Goal: Task Accomplishment & Management: Manage account settings

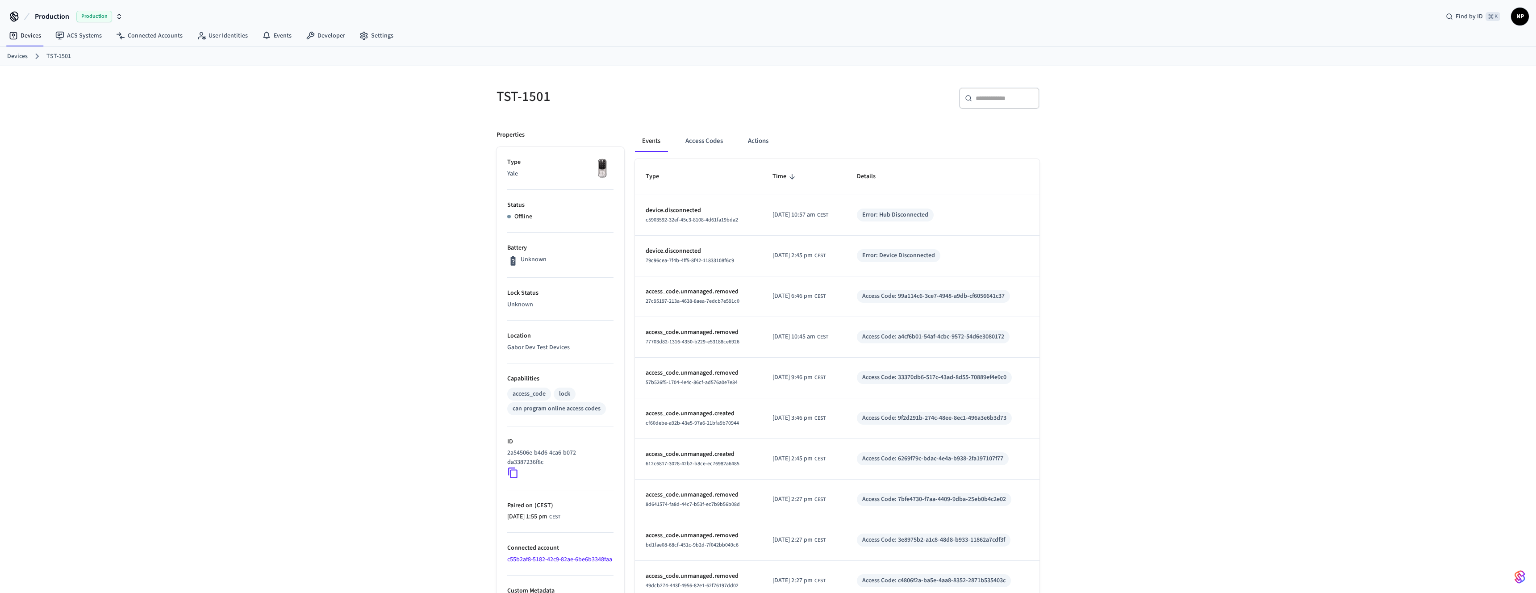
click at [244, 208] on div "TST-1501 ​ ​ Properties Type Yale Status Offline Battery Unknown Lock Status Un…" at bounding box center [768, 363] width 1536 height 595
click at [102, 13] on span "Production" at bounding box center [94, 17] width 36 height 12
click at [37, 54] on div "Dev Production" at bounding box center [72, 58] width 122 height 12
click at [710, 140] on button "Access Codes" at bounding box center [704, 140] width 52 height 21
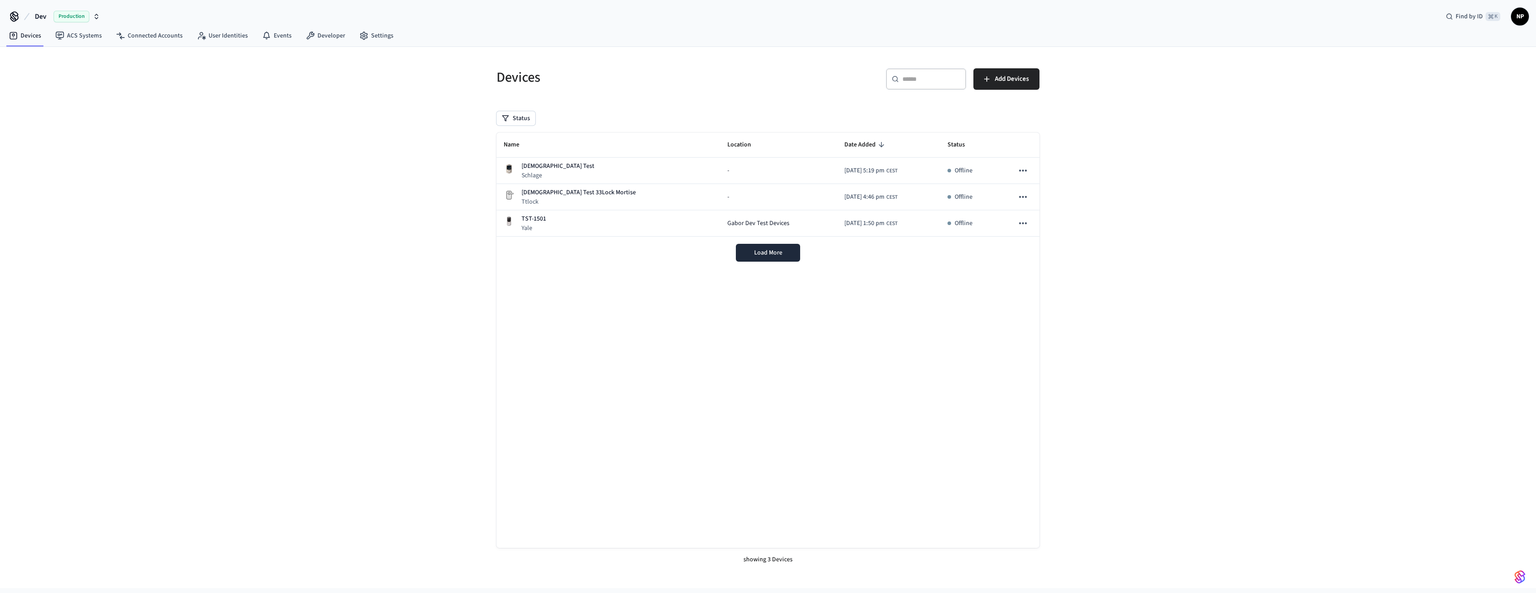
click at [1091, 226] on div "Devices ​ ​ Add Devices Status Name Location Date Added Status Christian Test S…" at bounding box center [768, 317] width 1536 height 541
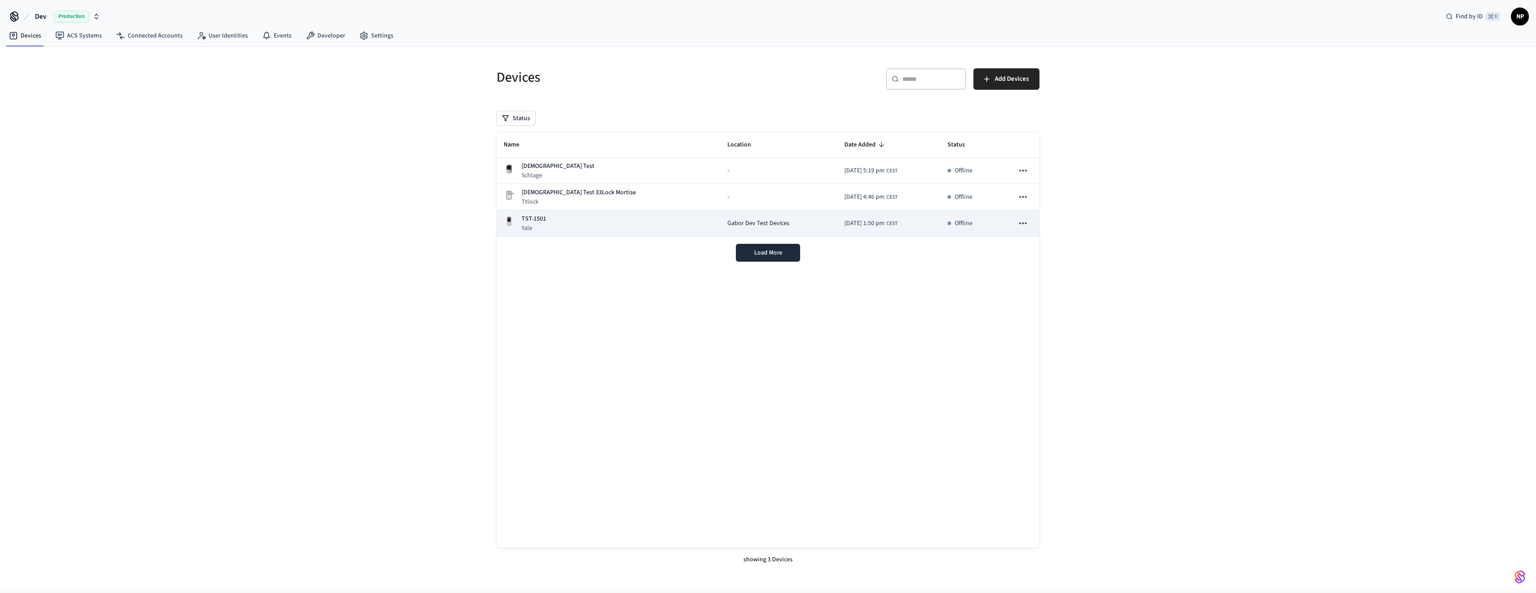
click at [534, 217] on p "TST-1501" at bounding box center [533, 218] width 25 height 9
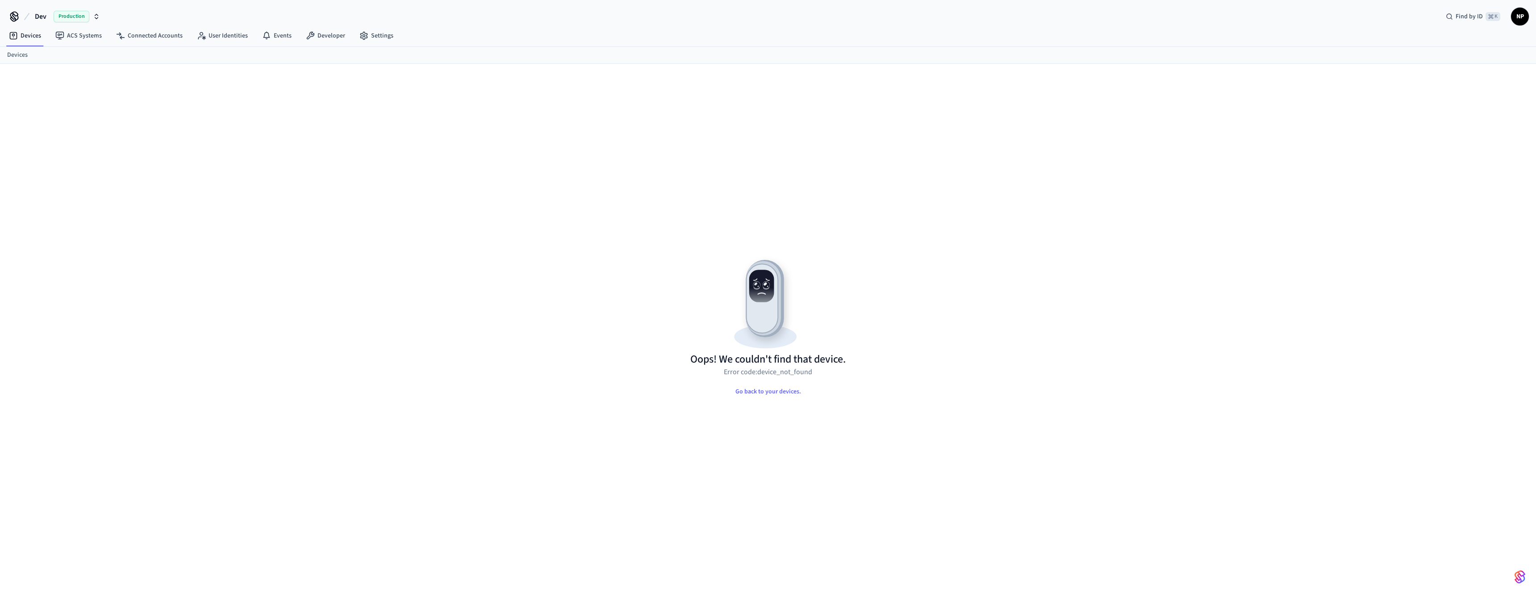
click at [73, 15] on span "Production" at bounding box center [72, 17] width 36 height 12
click at [33, 107] on span "Production" at bounding box center [26, 108] width 30 height 9
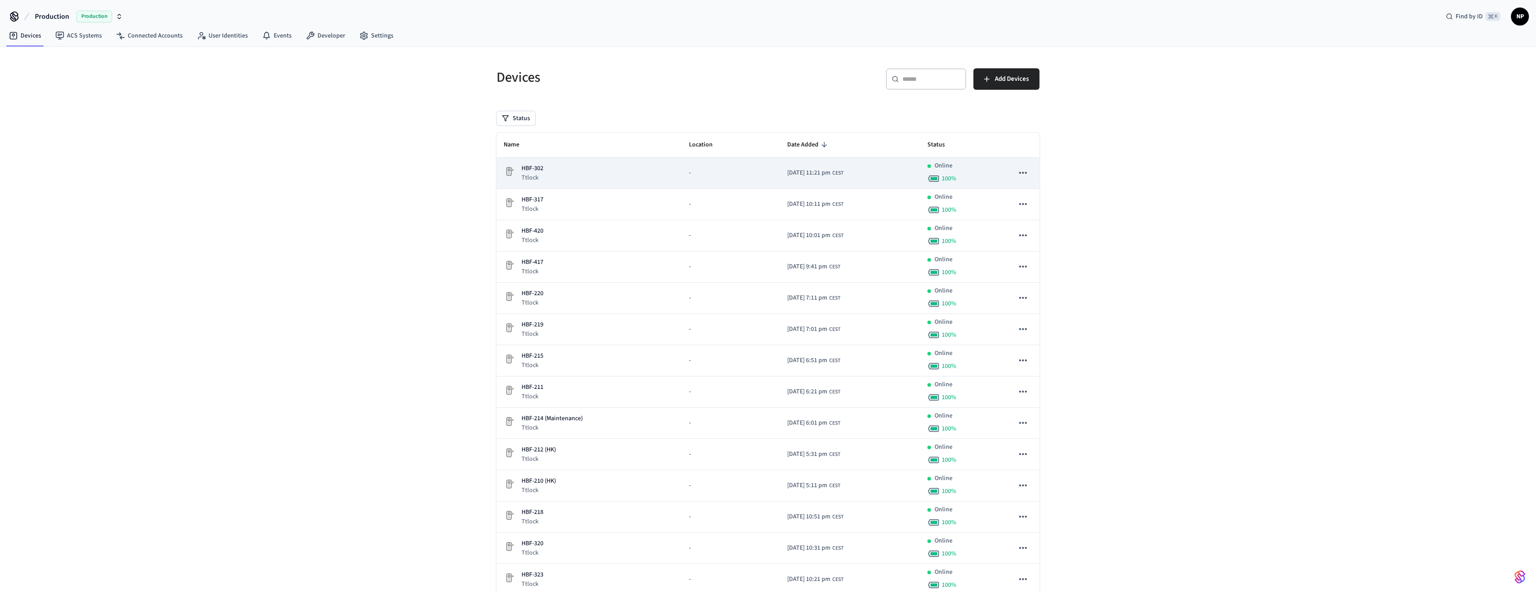
click at [570, 167] on div "HBF-302 Ttlock" at bounding box center [589, 173] width 171 height 18
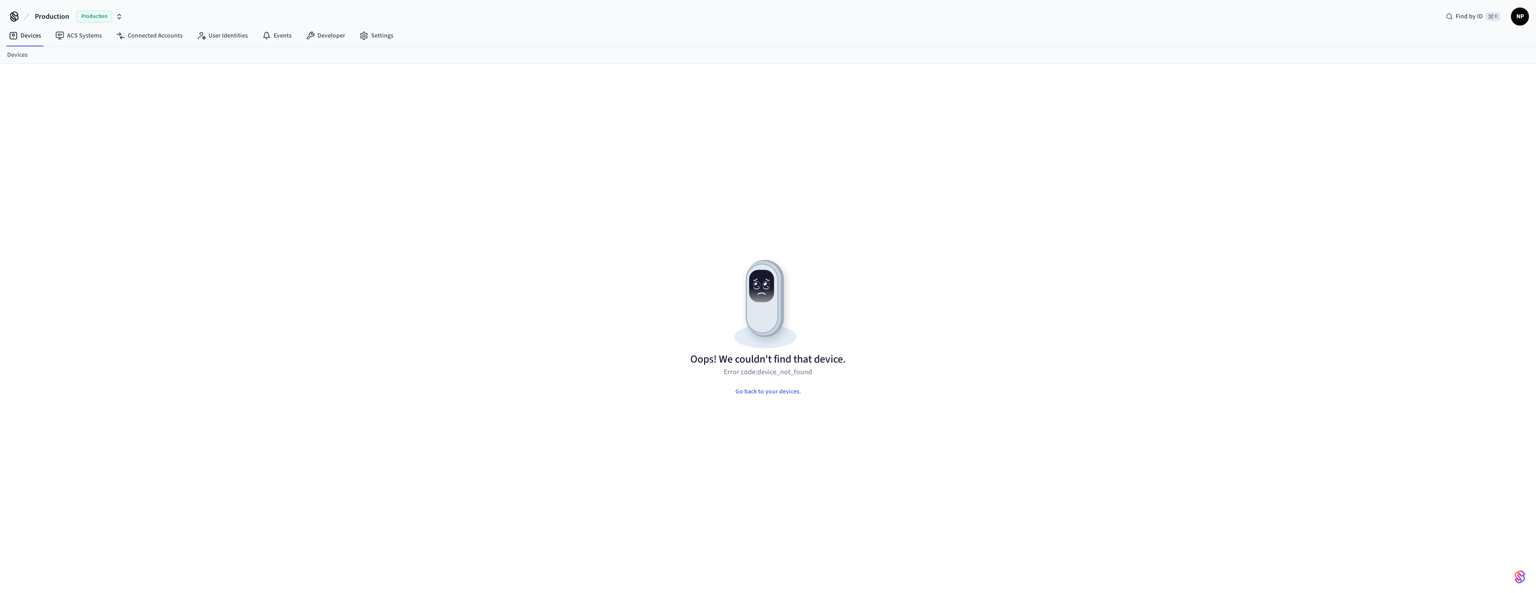
click at [87, 11] on span "Production" at bounding box center [94, 17] width 36 height 12
click at [46, 90] on span "[PERSON_NAME]'s Sandbox" at bounding box center [48, 91] width 74 height 9
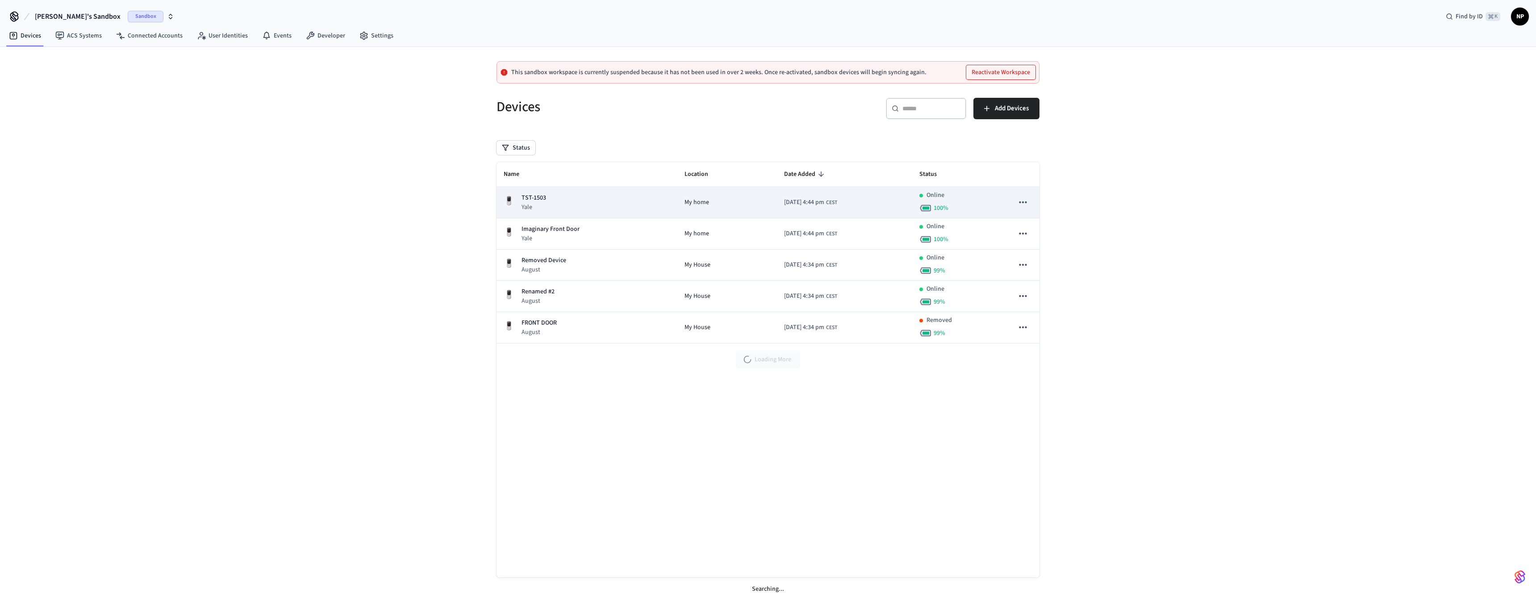
click at [537, 197] on p "TST-1503" at bounding box center [533, 197] width 25 height 9
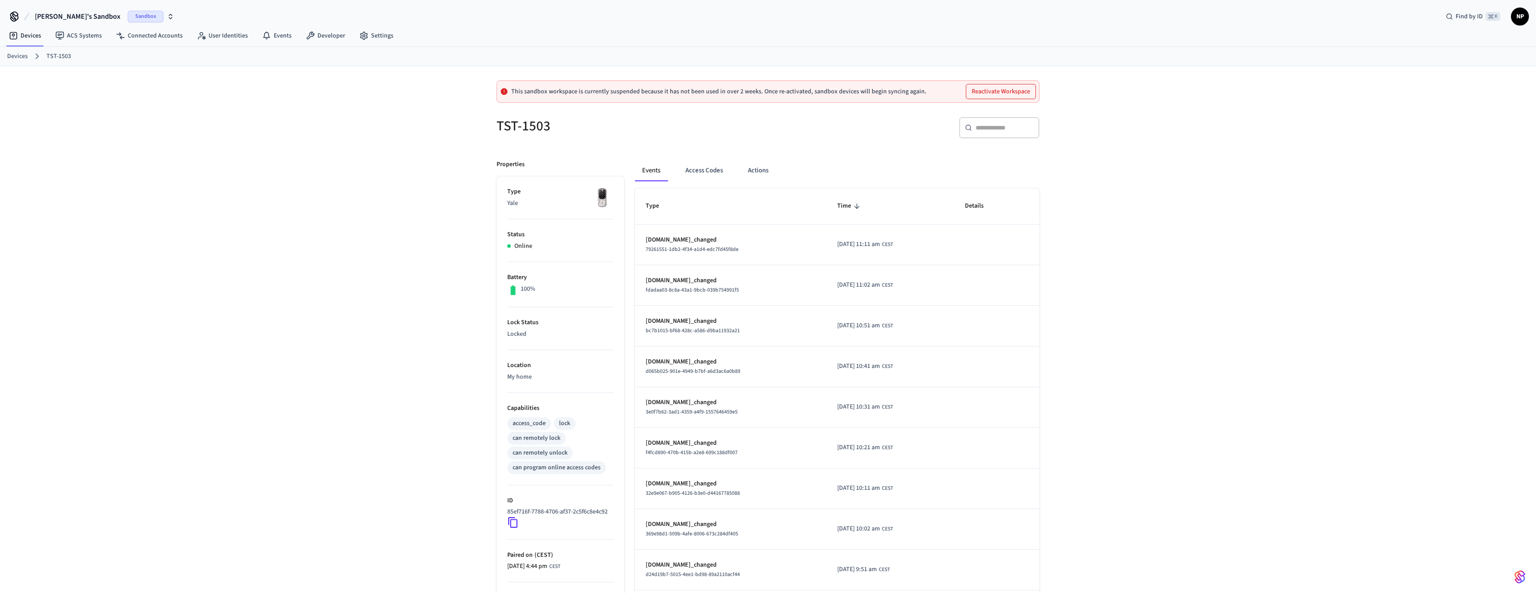
click at [129, 16] on span "Sandbox" at bounding box center [146, 17] width 36 height 12
click at [77, 75] on div "[PERSON_NAME]'s Sandbox Sandbox" at bounding box center [78, 75] width 122 height 12
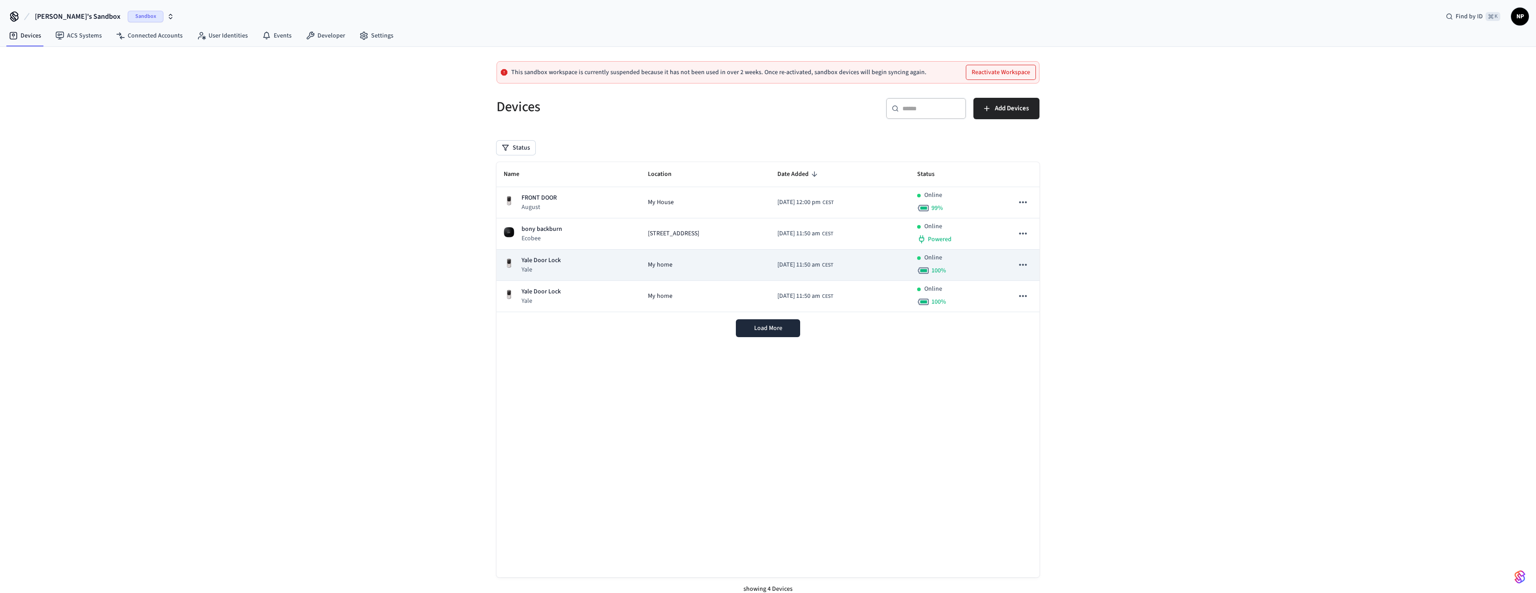
click at [549, 259] on p "Yale Door Lock" at bounding box center [540, 260] width 39 height 9
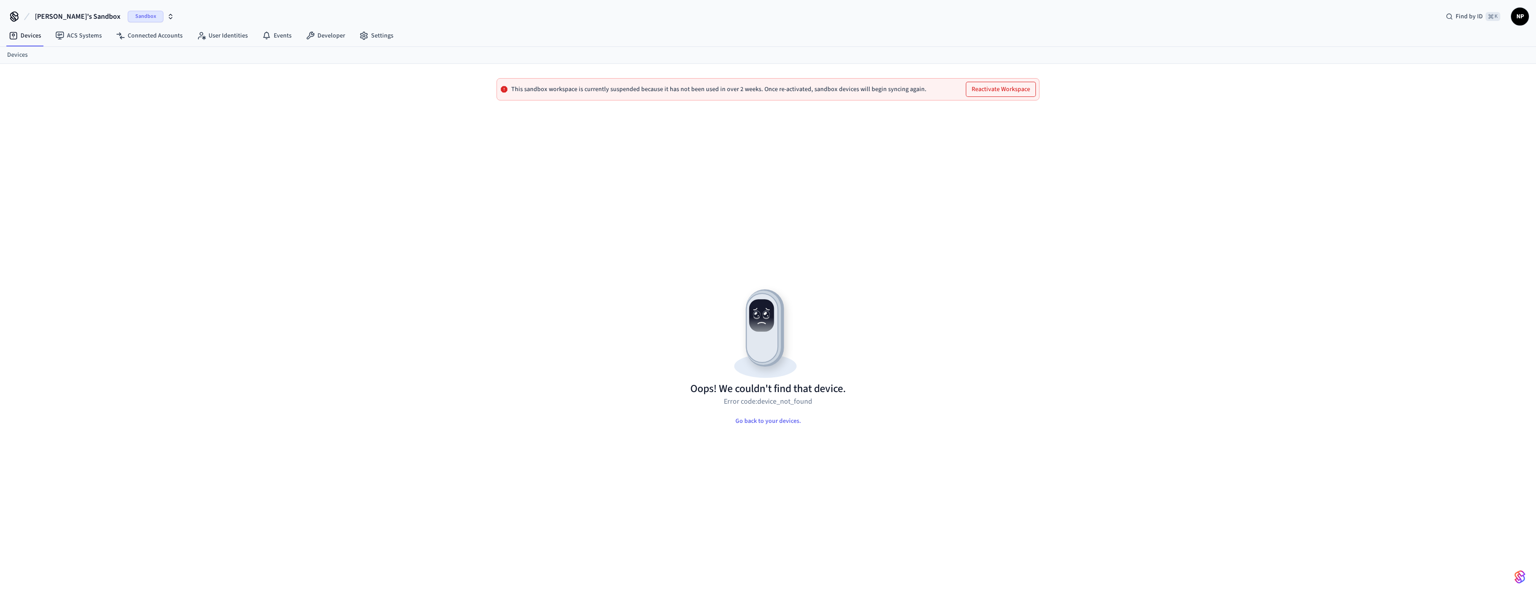
click at [77, 17] on span "[PERSON_NAME]'s Sandbox" at bounding box center [78, 16] width 86 height 11
click at [22, 54] on span "Dev" at bounding box center [20, 57] width 10 height 9
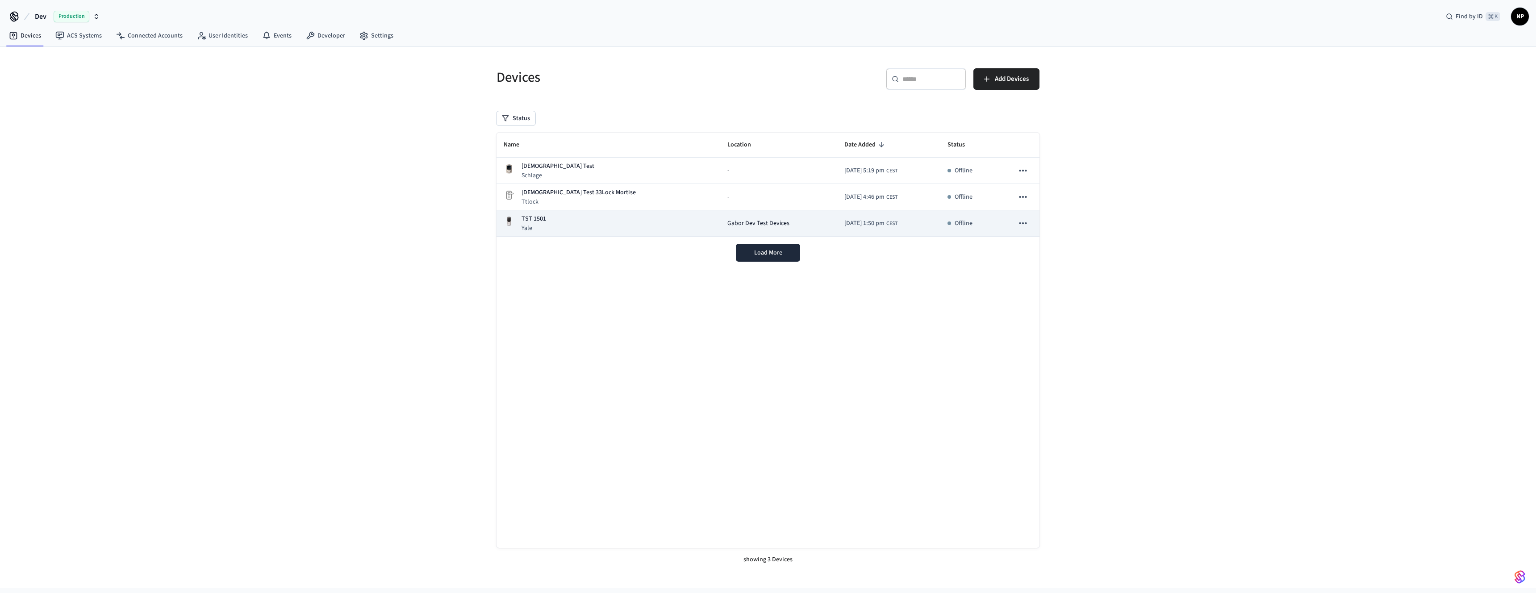
click at [538, 217] on p "TST-1501" at bounding box center [533, 218] width 25 height 9
click at [1016, 223] on button "sticky table" at bounding box center [1022, 223] width 19 height 19
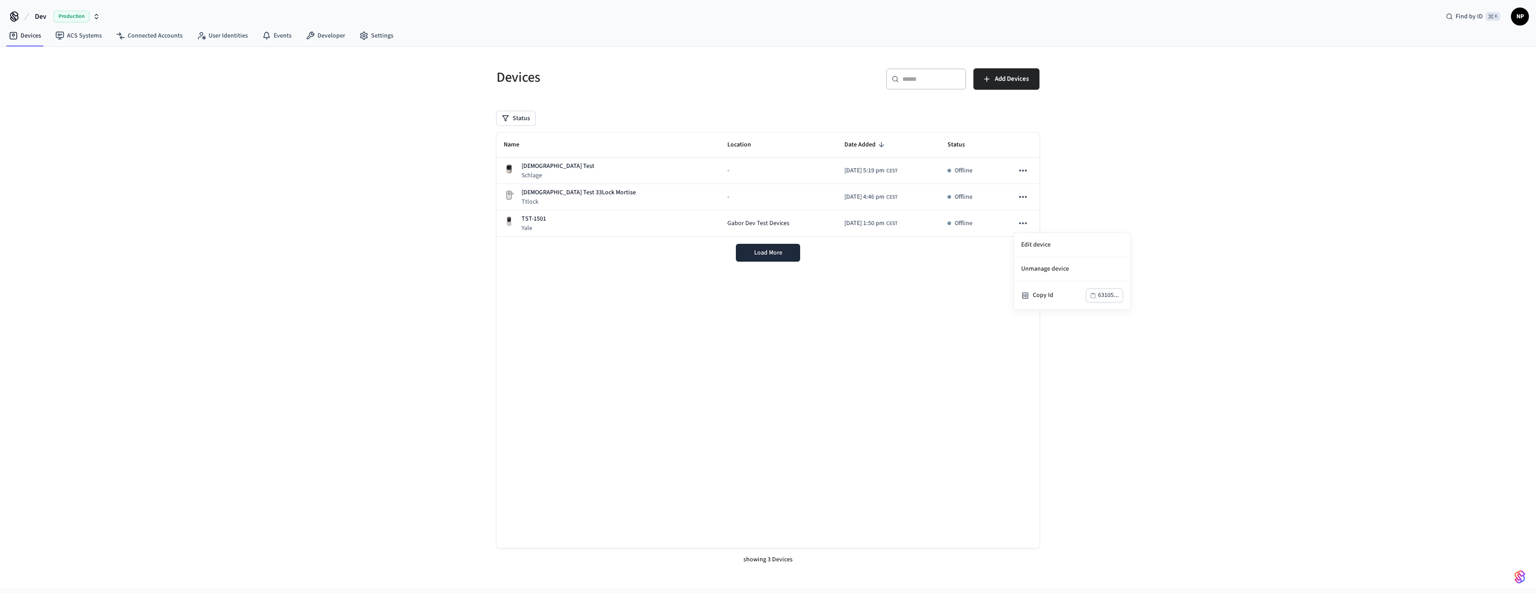
click at [438, 278] on div at bounding box center [768, 296] width 1536 height 593
click at [92, 17] on div "Production" at bounding box center [77, 17] width 46 height 12
click at [302, 272] on div "Devices ​ ​ Add Devices Status Name Location Date Added Status Christian Test S…" at bounding box center [768, 317] width 1536 height 541
click at [770, 253] on span "Load More" at bounding box center [768, 252] width 28 height 9
click at [68, 14] on span "Production" at bounding box center [72, 17] width 36 height 12
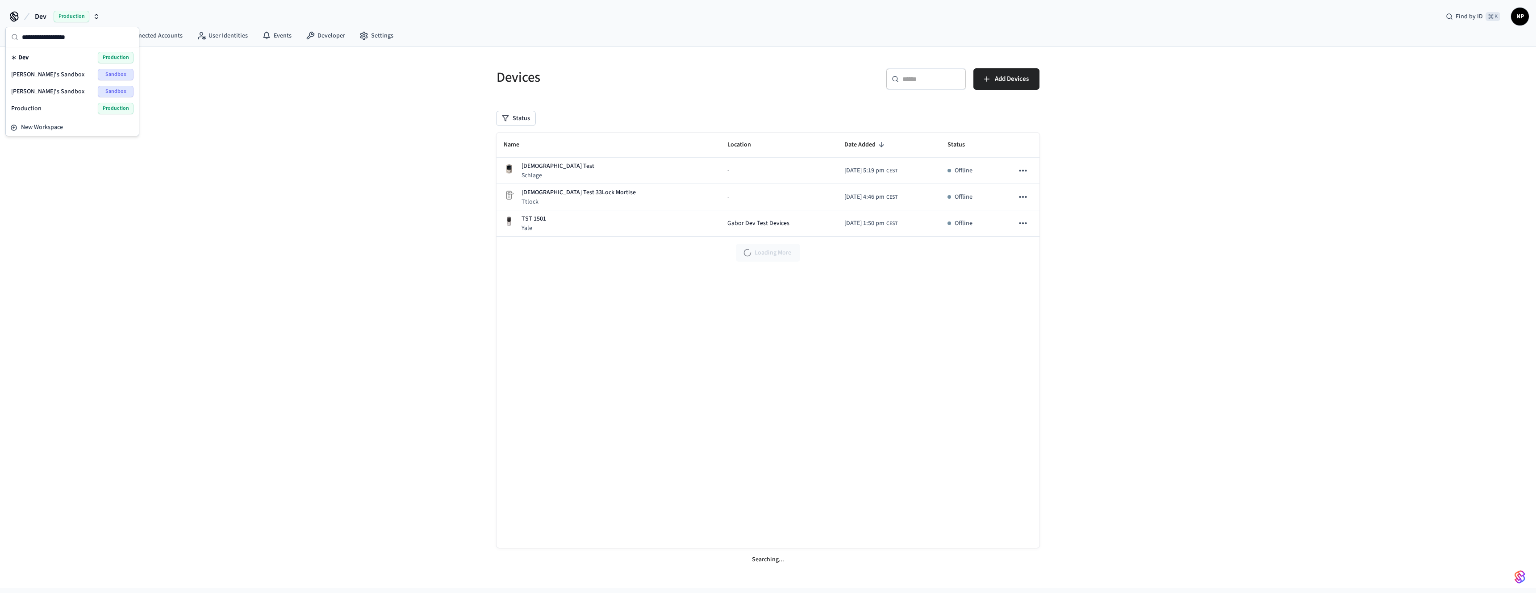
click at [30, 92] on span "[PERSON_NAME]'s Sandbox" at bounding box center [48, 91] width 74 height 9
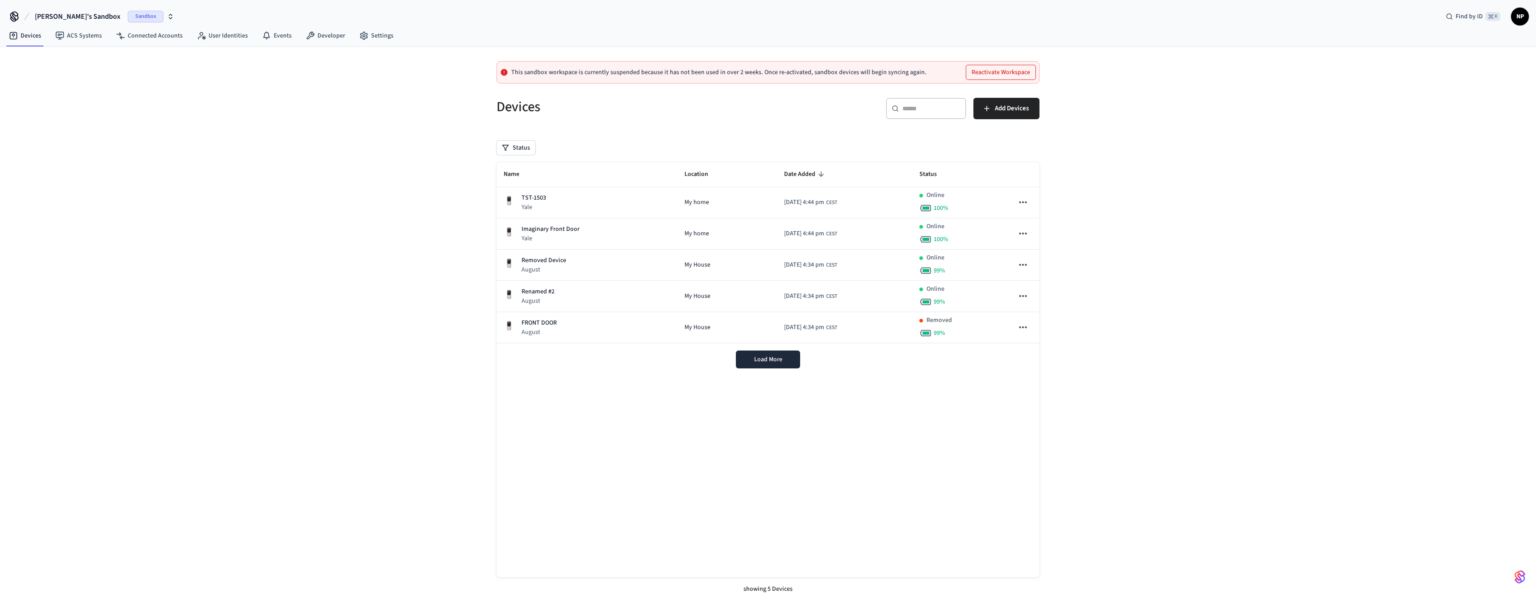
click at [988, 71] on button "Reactivate Workspace" at bounding box center [1000, 72] width 69 height 14
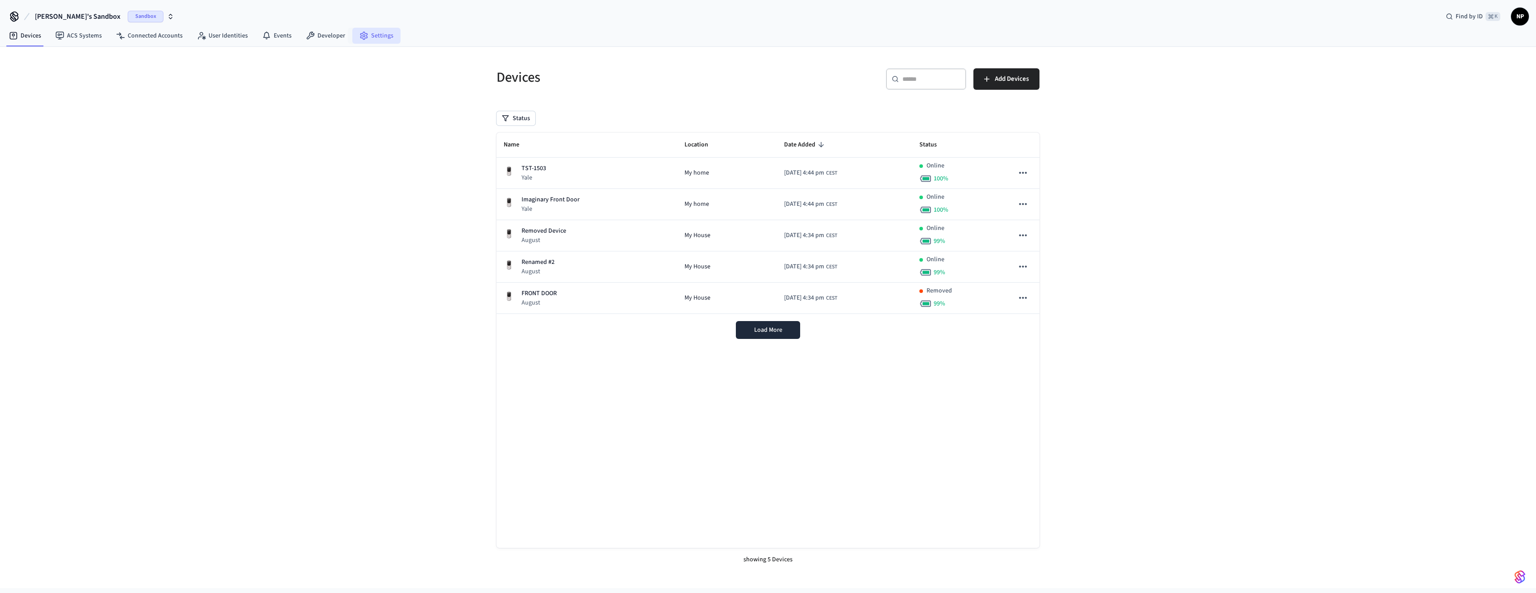
click at [374, 40] on link "Settings" at bounding box center [376, 36] width 48 height 16
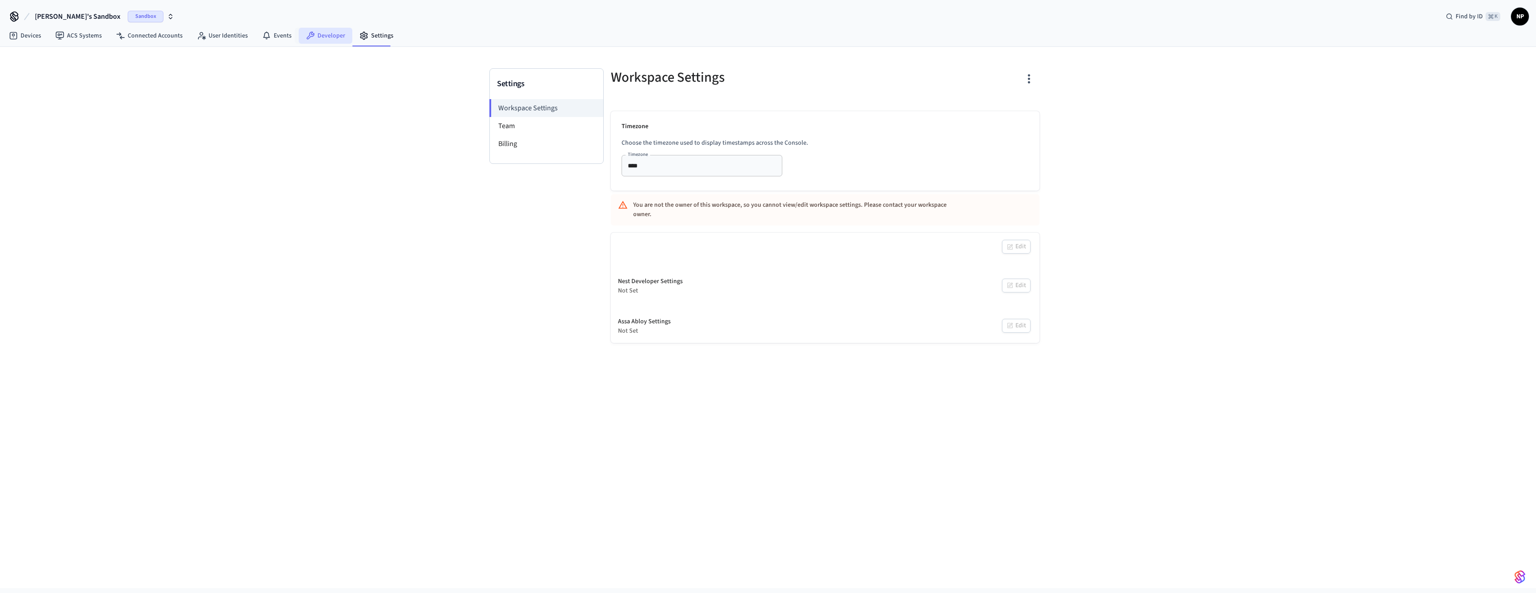
click at [324, 37] on link "Developer" at bounding box center [326, 36] width 54 height 16
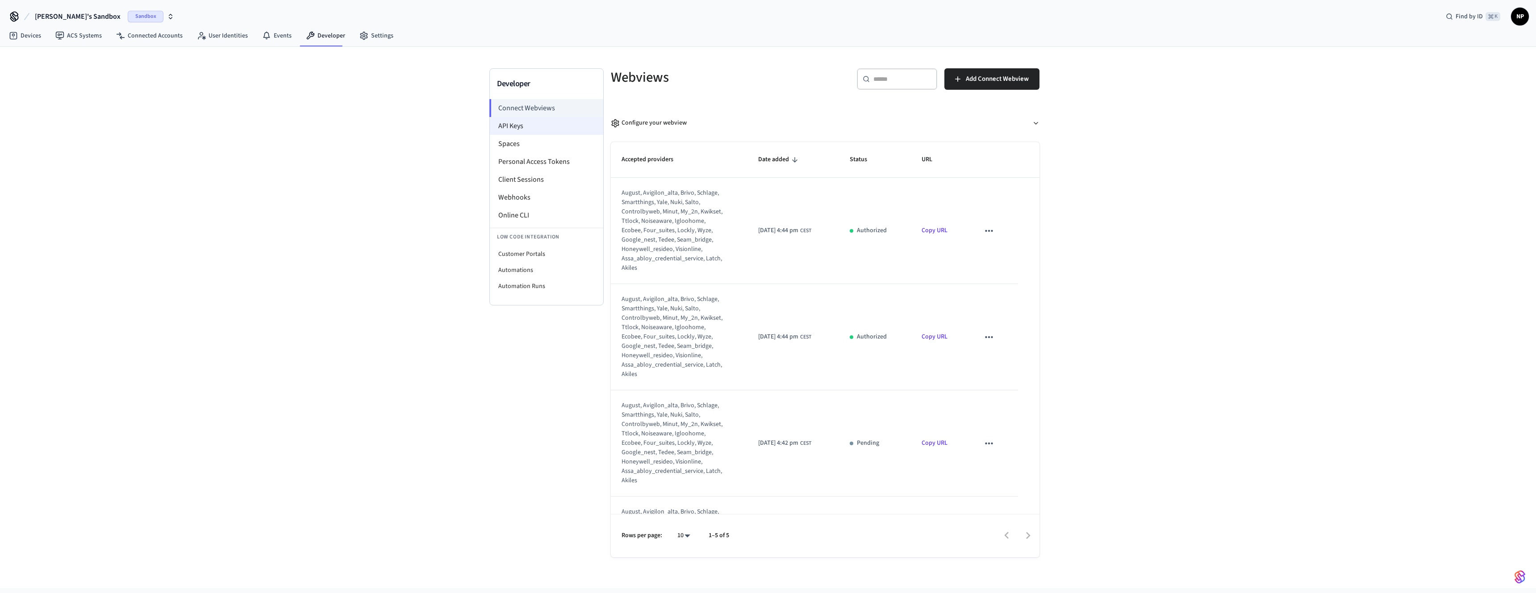
click at [530, 129] on li "API Keys" at bounding box center [546, 126] width 113 height 18
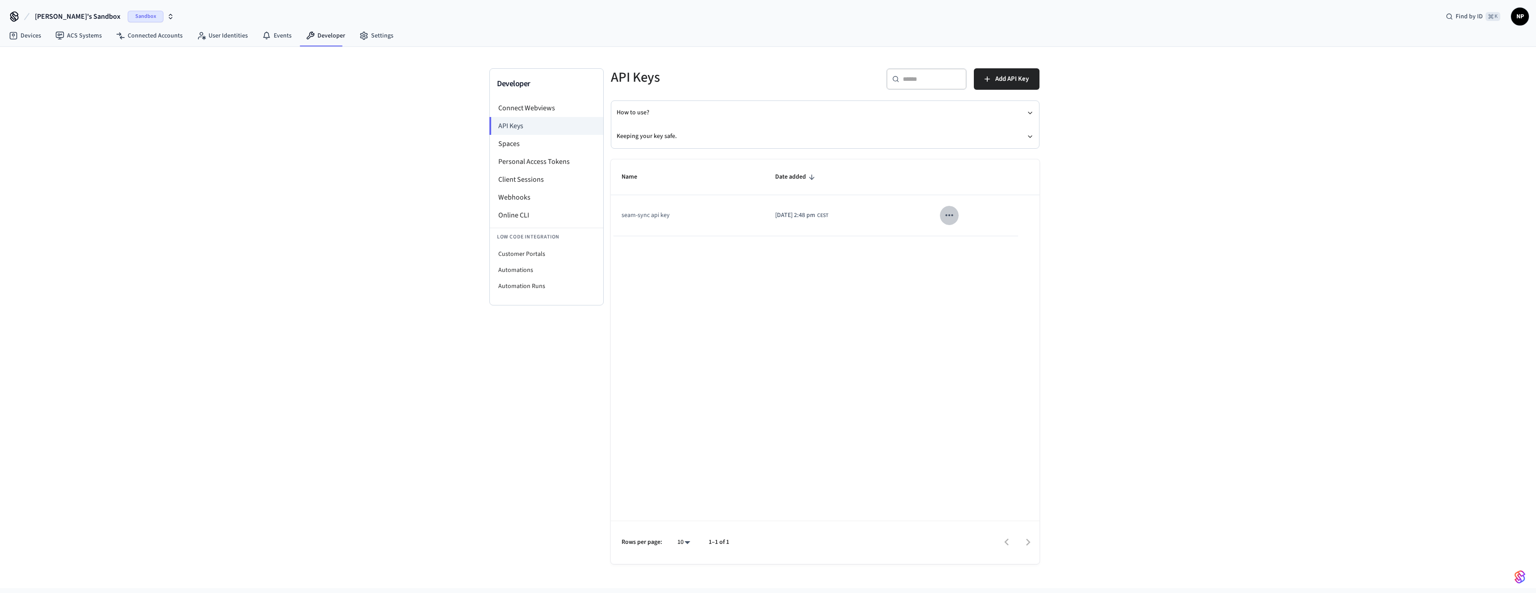
click at [955, 218] on icon "sticky table" at bounding box center [949, 215] width 12 height 12
click at [816, 272] on div at bounding box center [768, 296] width 1536 height 593
click at [995, 81] on span "Add API Key" at bounding box center [1011, 79] width 33 height 12
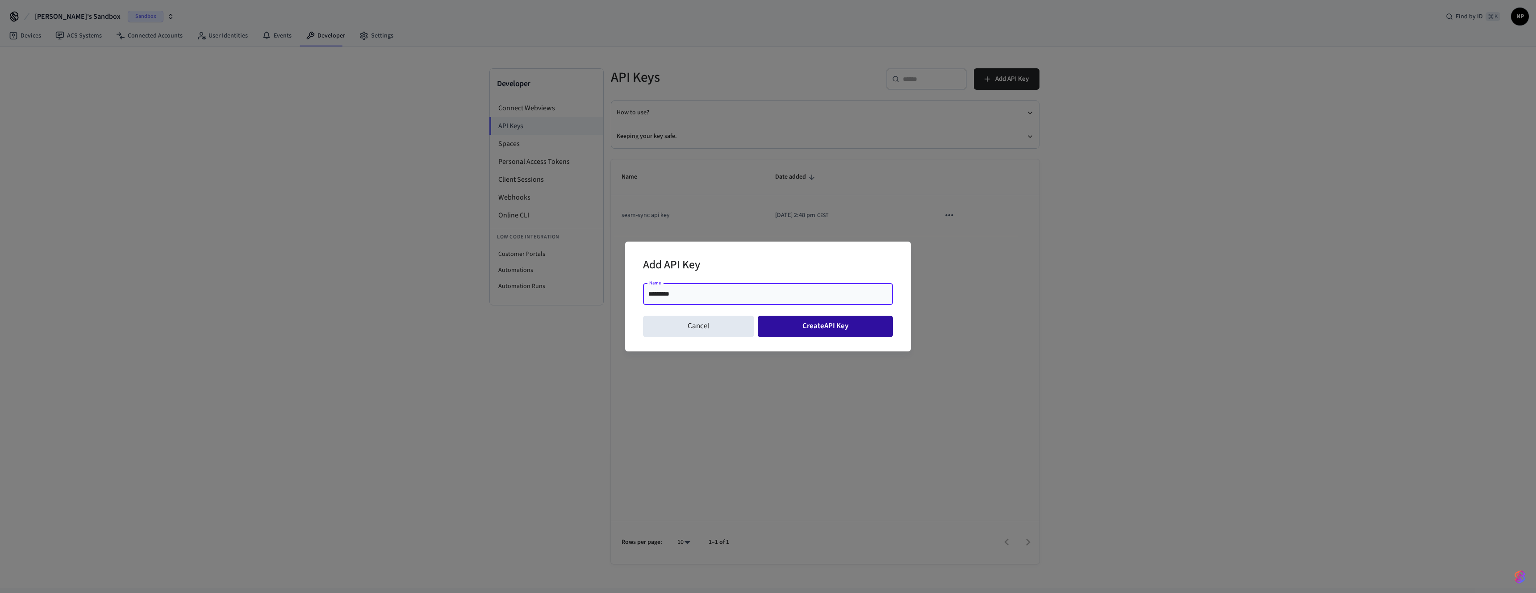
type input "*********"
click at [833, 326] on button "Create API Key" at bounding box center [826, 326] width 136 height 21
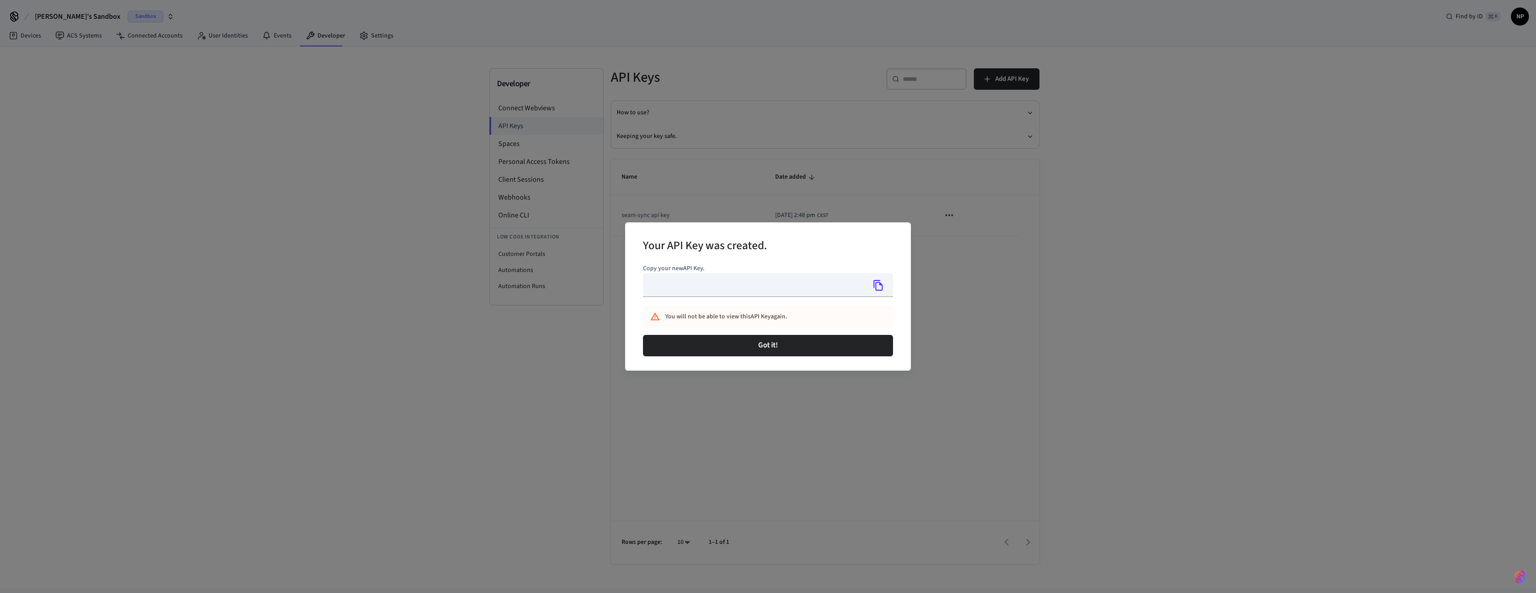
type input "**********"
click at [882, 282] on icon "Copy" at bounding box center [878, 285] width 12 height 12
click at [825, 357] on div "Got it!" at bounding box center [768, 345] width 250 height 29
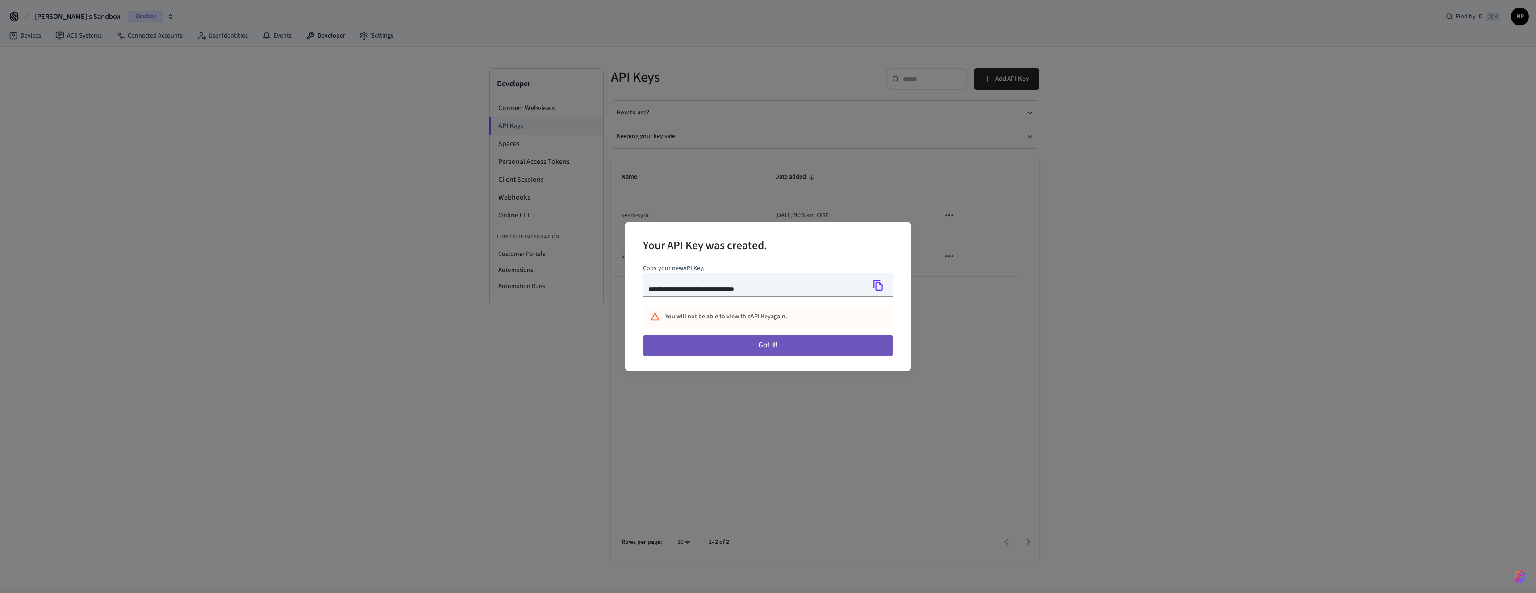
click at [825, 353] on button "Got it!" at bounding box center [768, 345] width 250 height 21
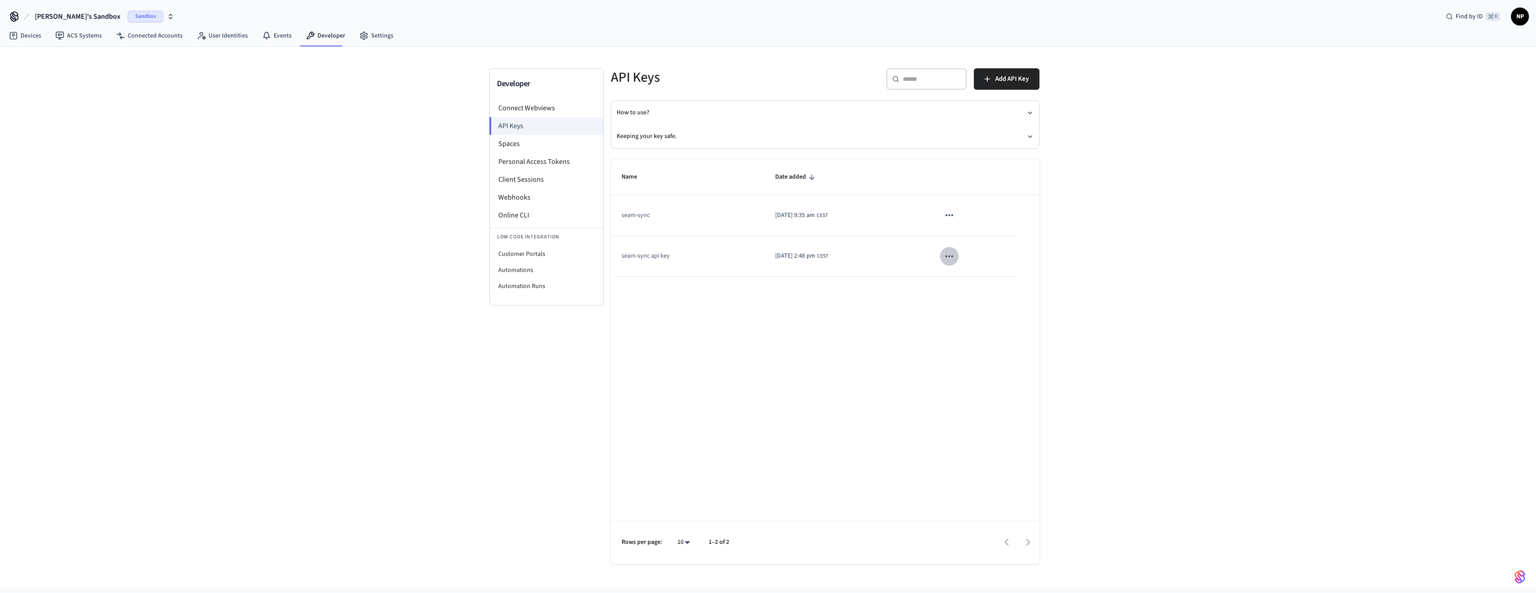
click at [955, 260] on icon "sticky table" at bounding box center [949, 256] width 12 height 12
click at [979, 312] on li "Delete" at bounding box center [976, 315] width 42 height 28
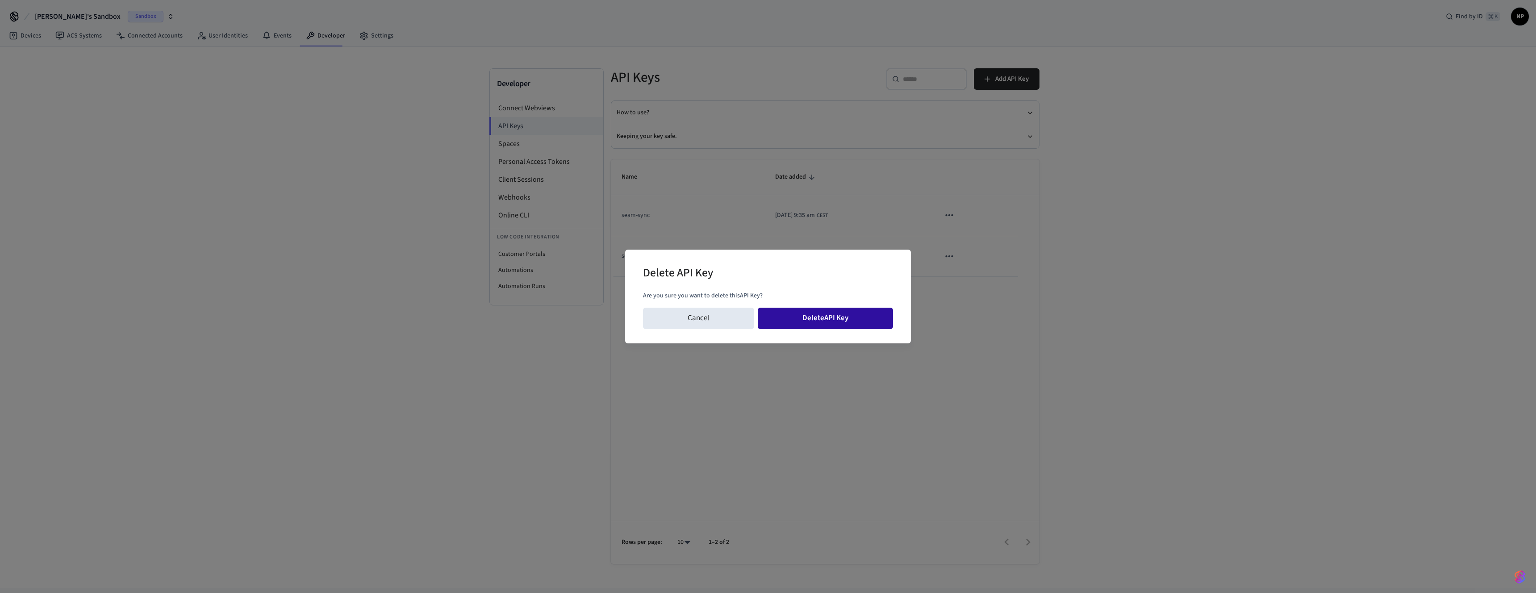
click at [827, 321] on button "Delete API Key" at bounding box center [826, 318] width 136 height 21
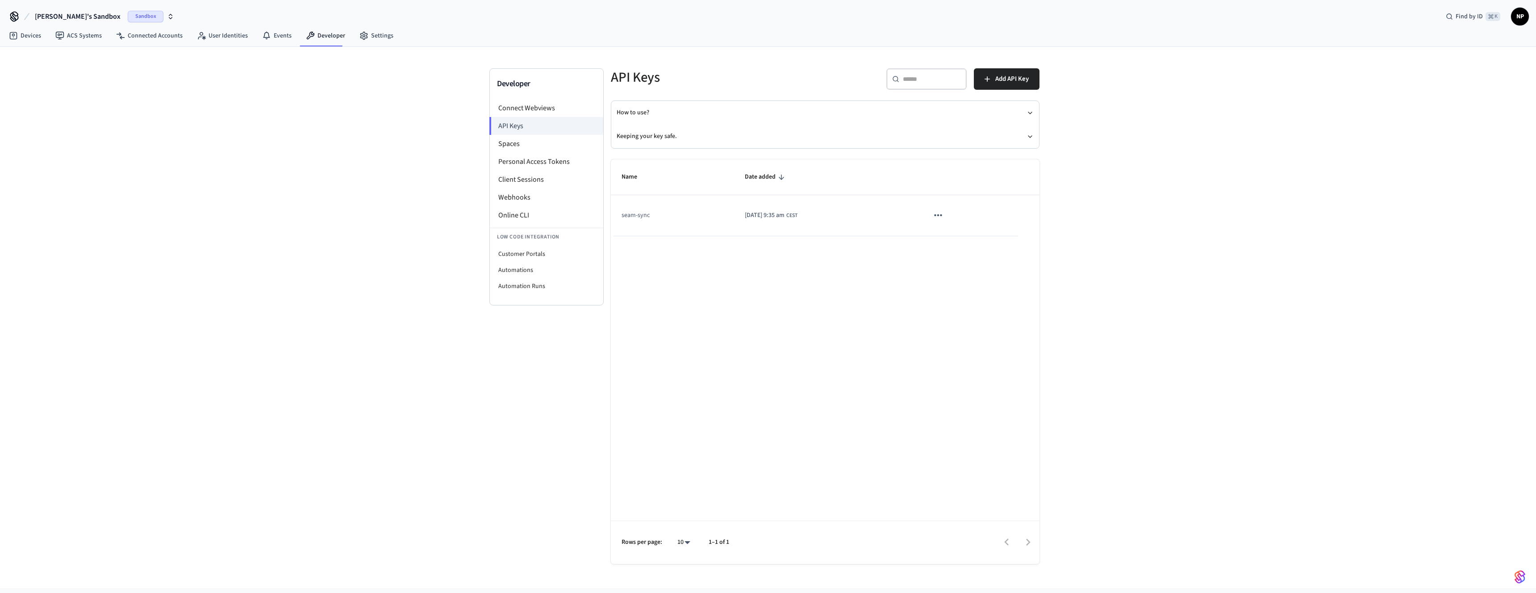
click at [696, 291] on div "Name Date added seam-sync 2025/10/14 at 9:35 am CEST Rows per page: 10 ** 1–1 o…" at bounding box center [825, 361] width 429 height 404
click at [514, 197] on li "Webhooks" at bounding box center [546, 197] width 113 height 18
click at [838, 246] on span "Copy Secret" at bounding box center [822, 245] width 32 height 9
click at [29, 33] on link "Devices" at bounding box center [25, 36] width 46 height 16
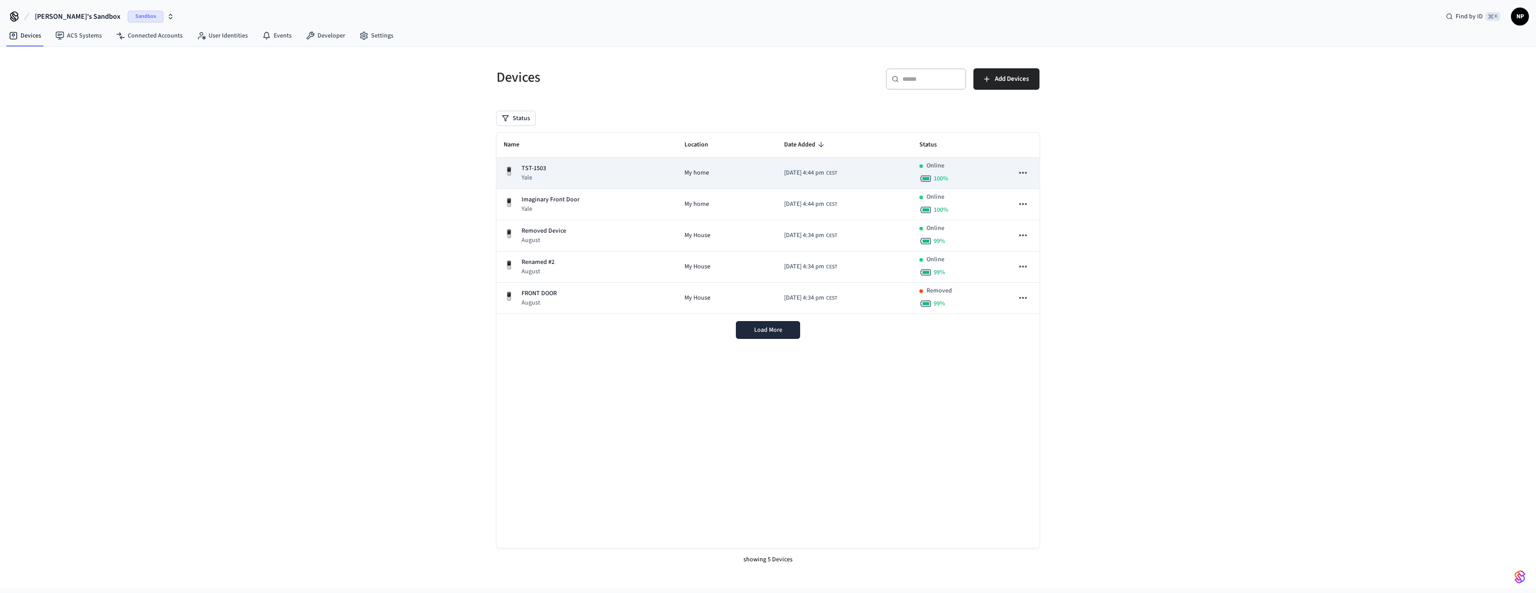
click at [543, 167] on p "TST-1503" at bounding box center [533, 168] width 25 height 9
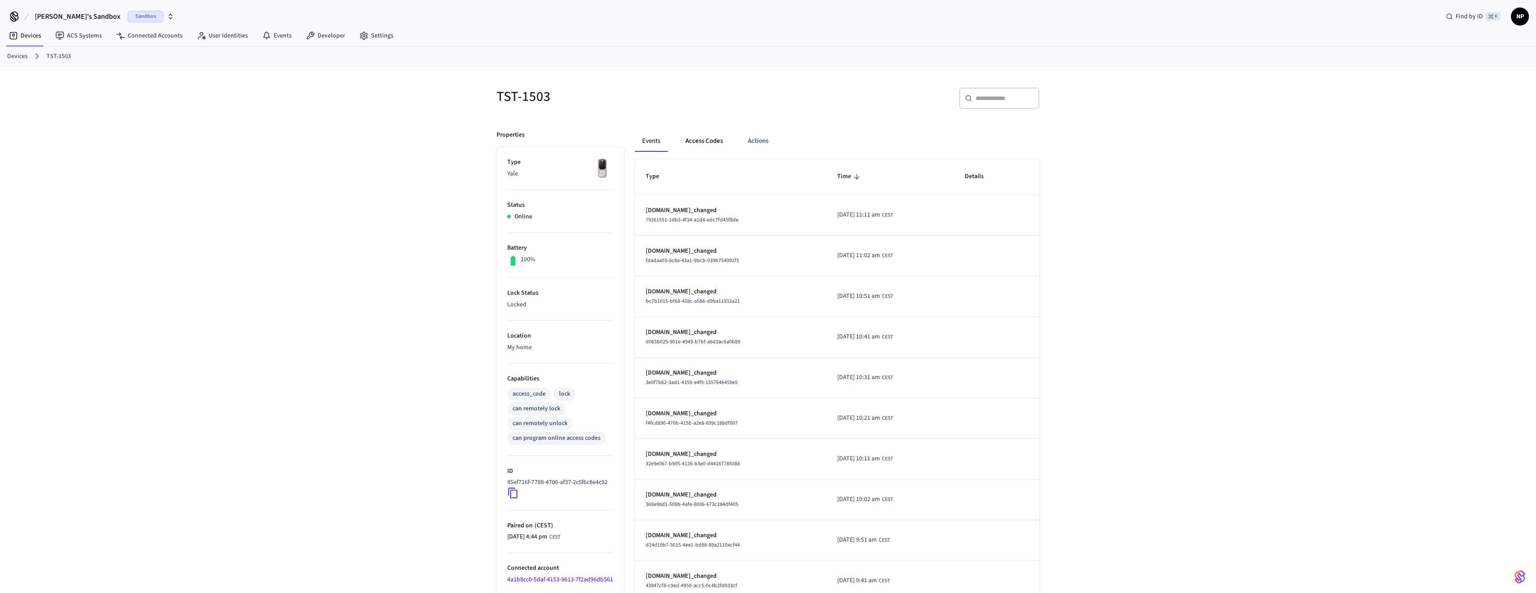
click at [696, 142] on button "Access Codes" at bounding box center [704, 140] width 52 height 21
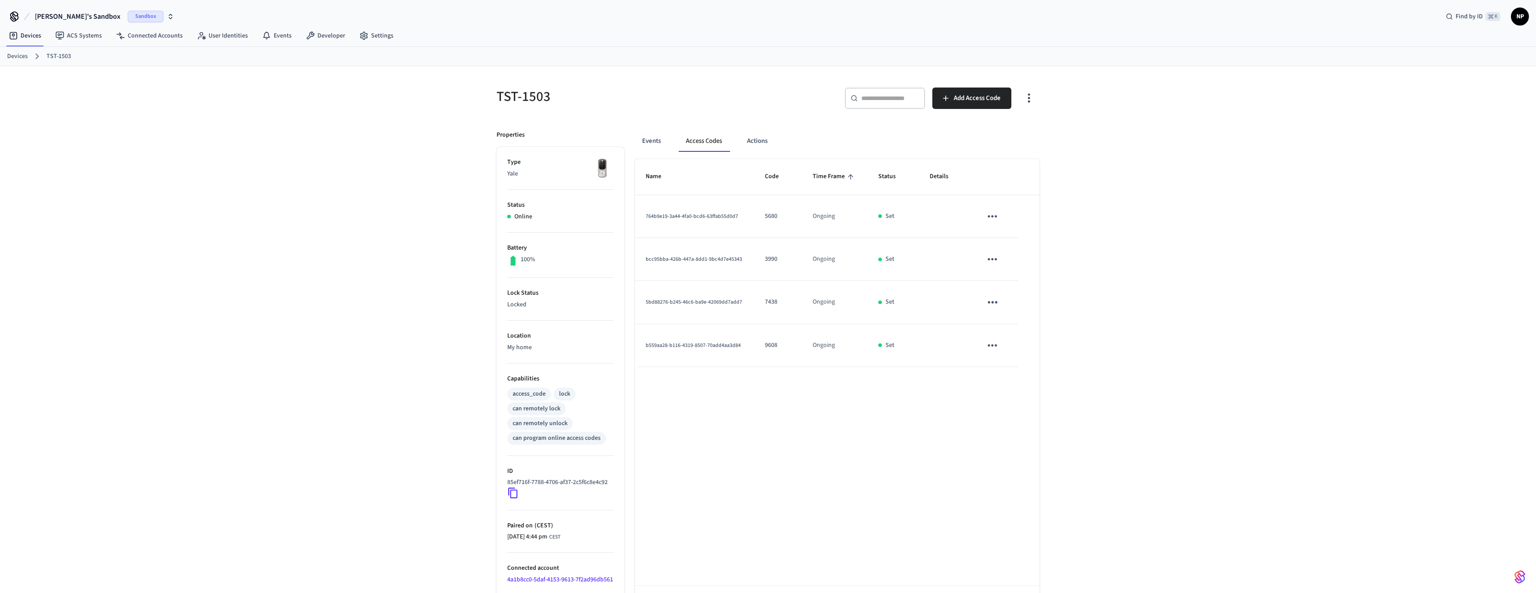
click at [1066, 403] on div "TST-1503 ​ ​ Add Access Code Properties Type Yale Status Online Battery 100% Lo…" at bounding box center [768, 347] width 1536 height 562
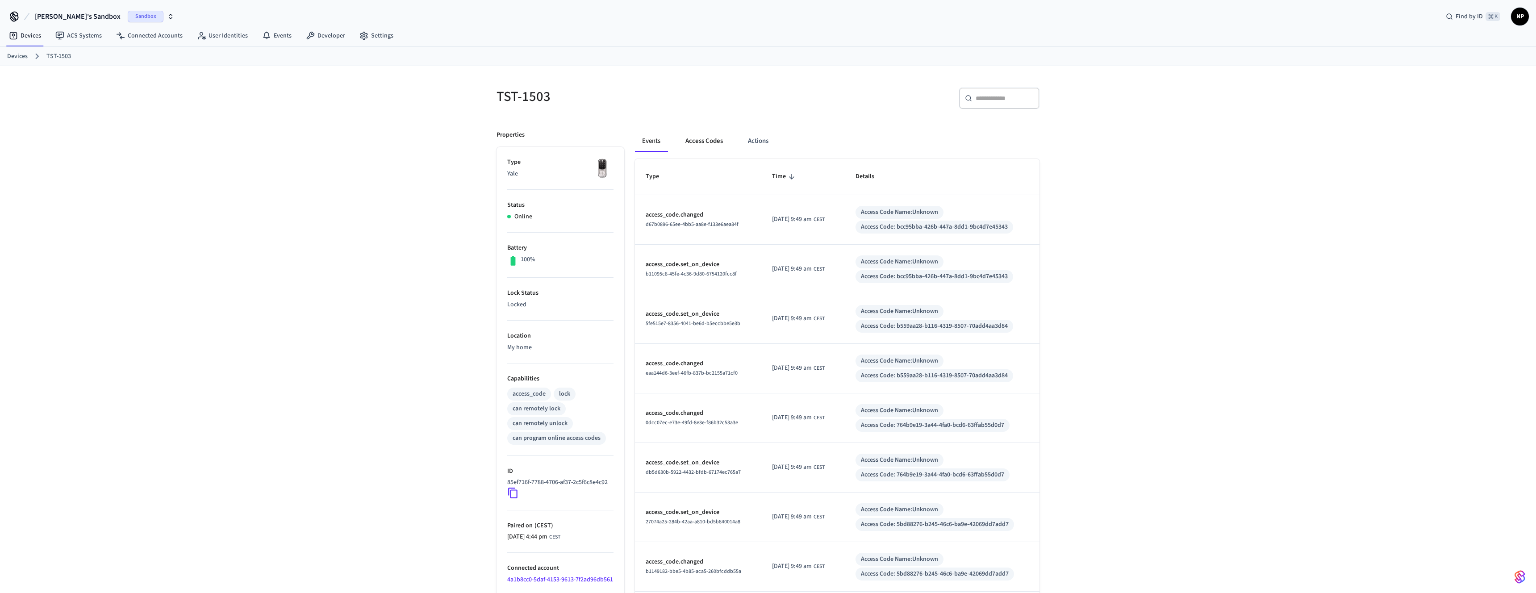
click at [702, 140] on button "Access Codes" at bounding box center [704, 140] width 52 height 21
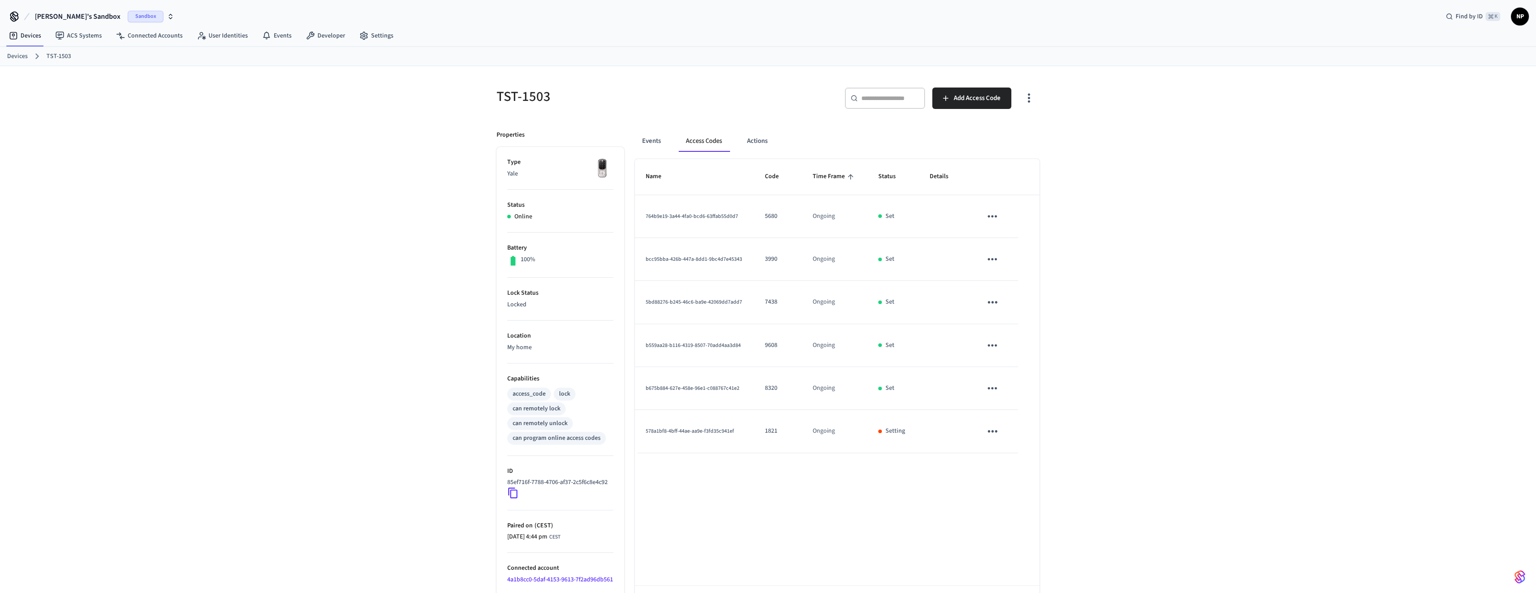
click at [1145, 274] on div "TST-1503 ​ ​ Add Access Code Properties Type Yale Status Online Battery 100% Lo…" at bounding box center [768, 347] width 1536 height 562
click at [970, 100] on span "Add Access Code" at bounding box center [977, 98] width 47 height 12
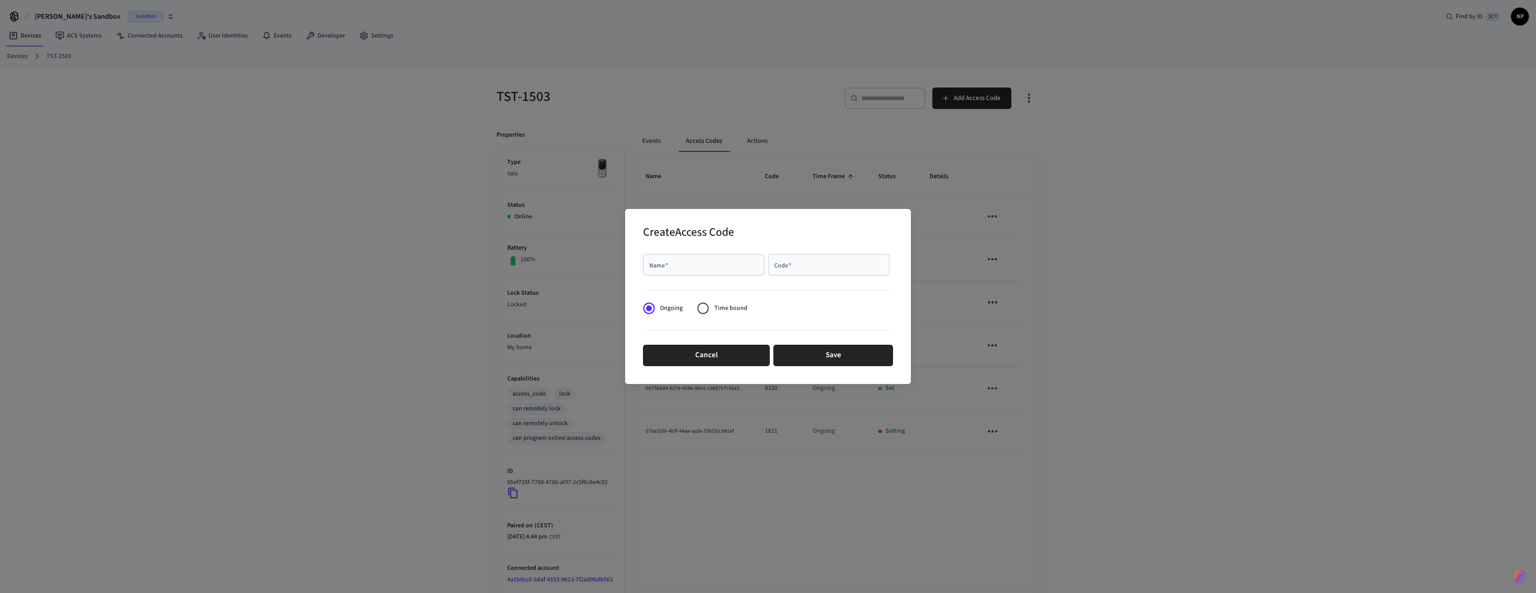
click at [707, 264] on input "Name   *" at bounding box center [703, 264] width 111 height 9
type input "**********"
click at [806, 268] on input "Code   *" at bounding box center [828, 264] width 111 height 9
type input "****"
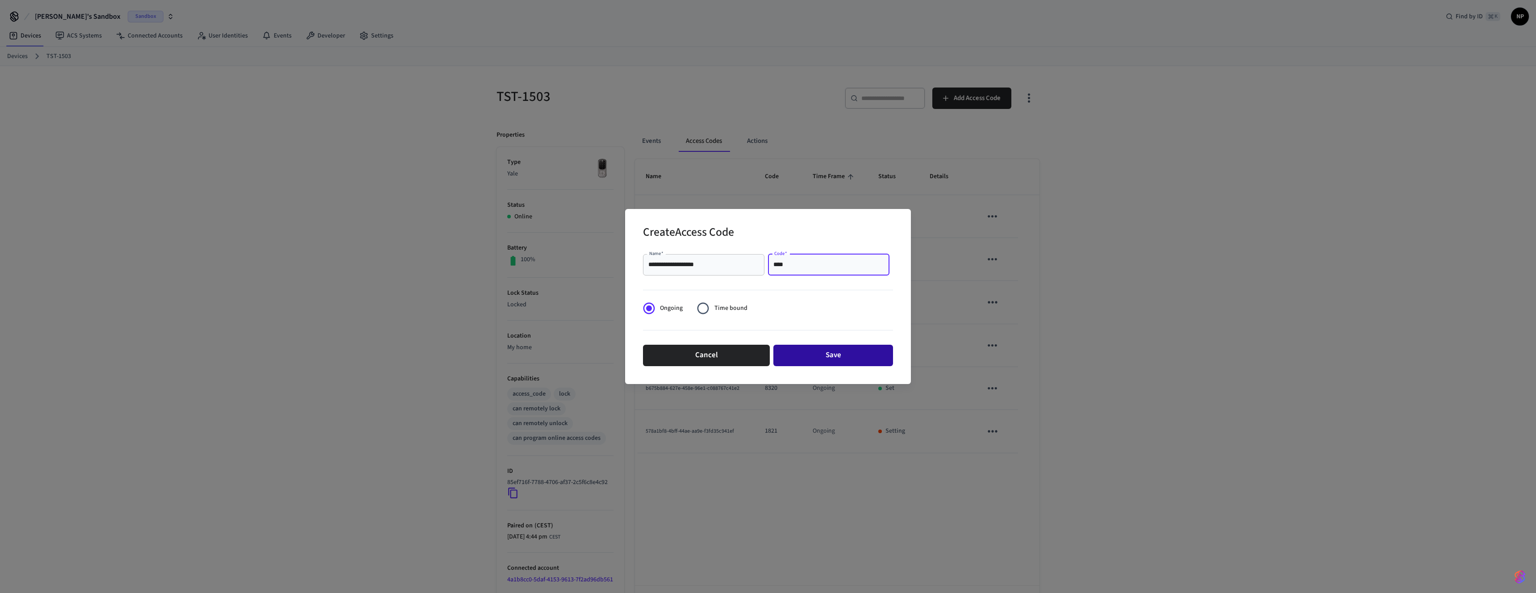
click at [810, 360] on button "Save" at bounding box center [833, 355] width 120 height 21
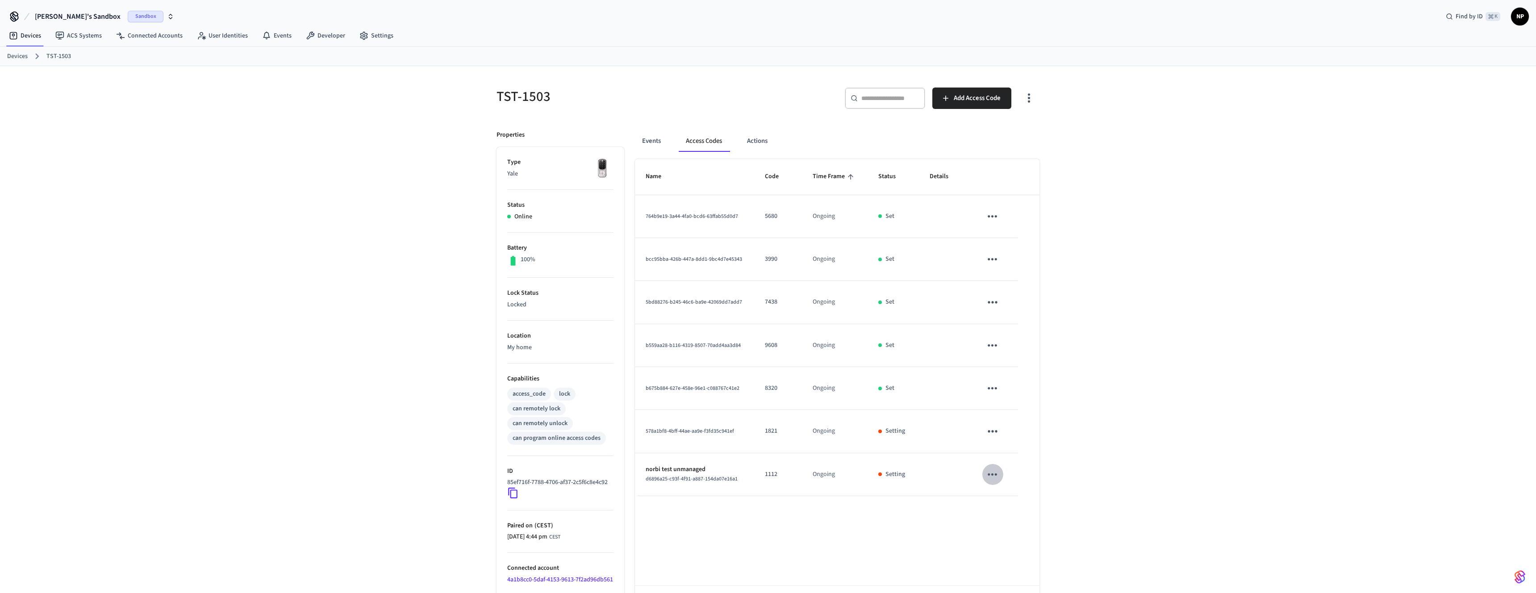
click at [995, 477] on icon "sticky table" at bounding box center [992, 474] width 14 height 14
click at [1017, 500] on li "Edit" at bounding box center [1013, 500] width 42 height 24
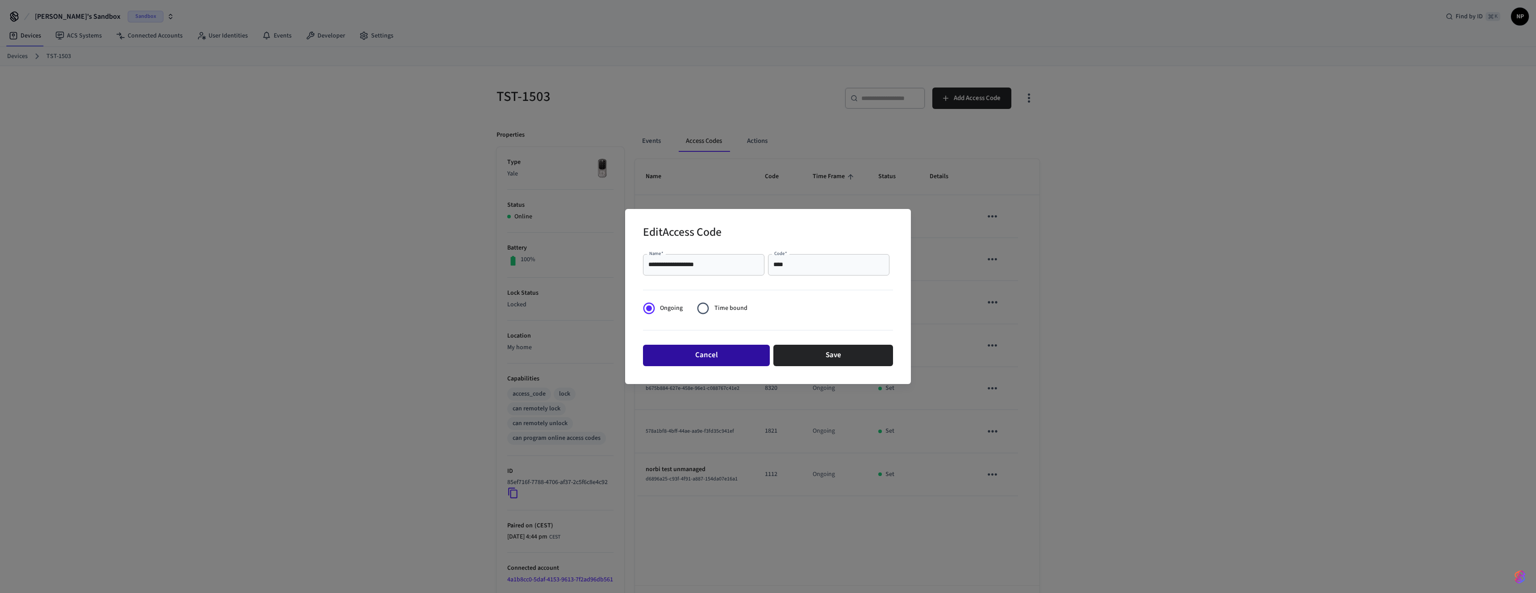
click at [735, 350] on button "Cancel" at bounding box center [706, 355] width 127 height 21
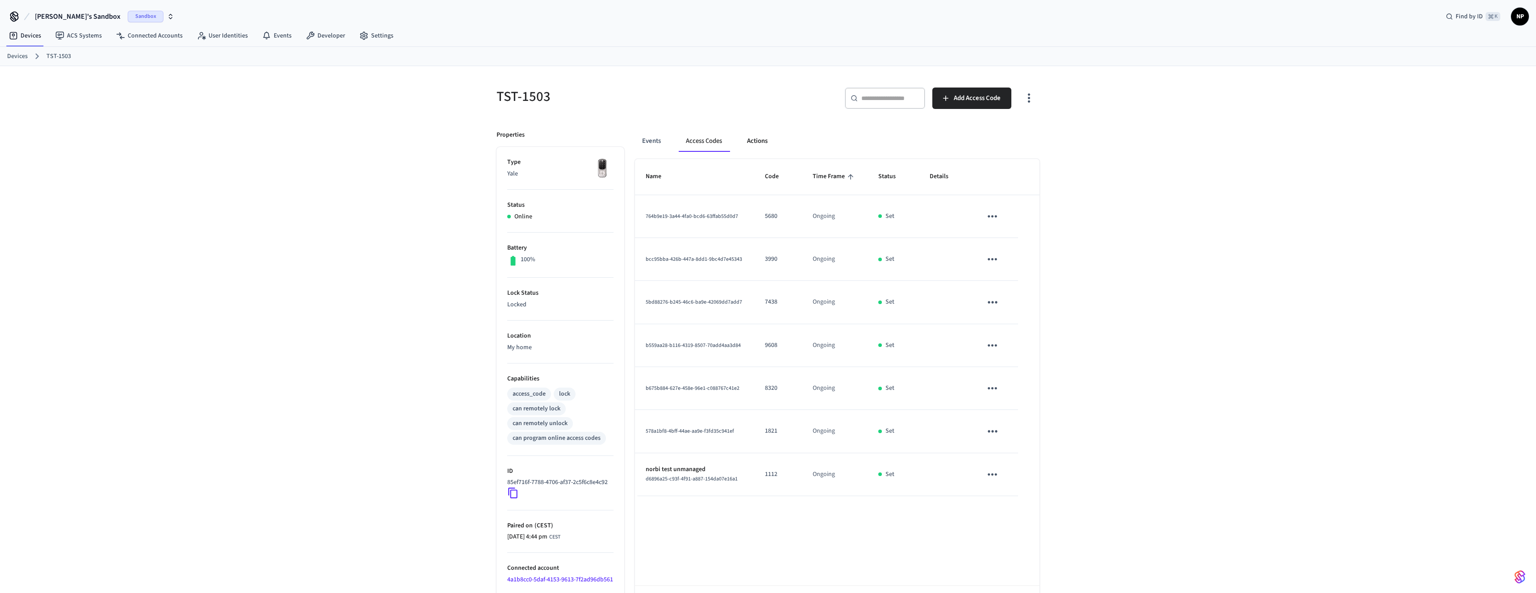
click at [759, 137] on button "Actions" at bounding box center [757, 140] width 35 height 21
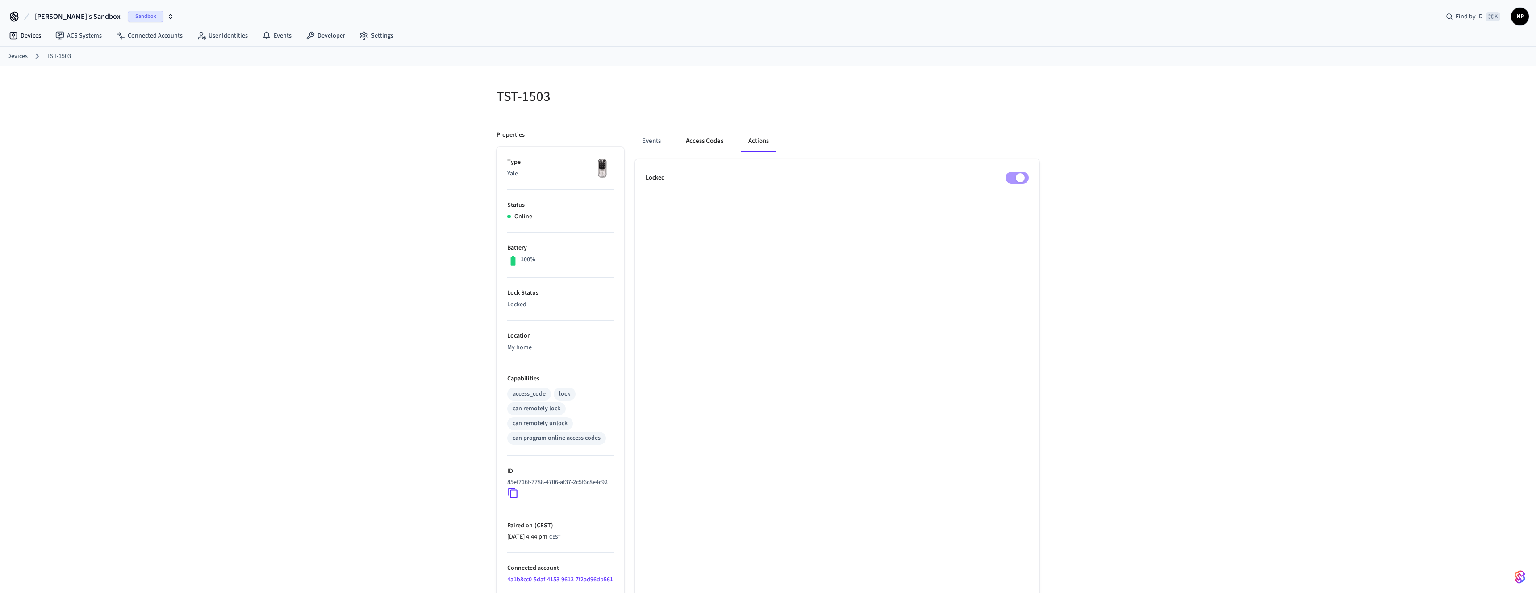
click at [711, 145] on button "Access Codes" at bounding box center [705, 140] width 52 height 21
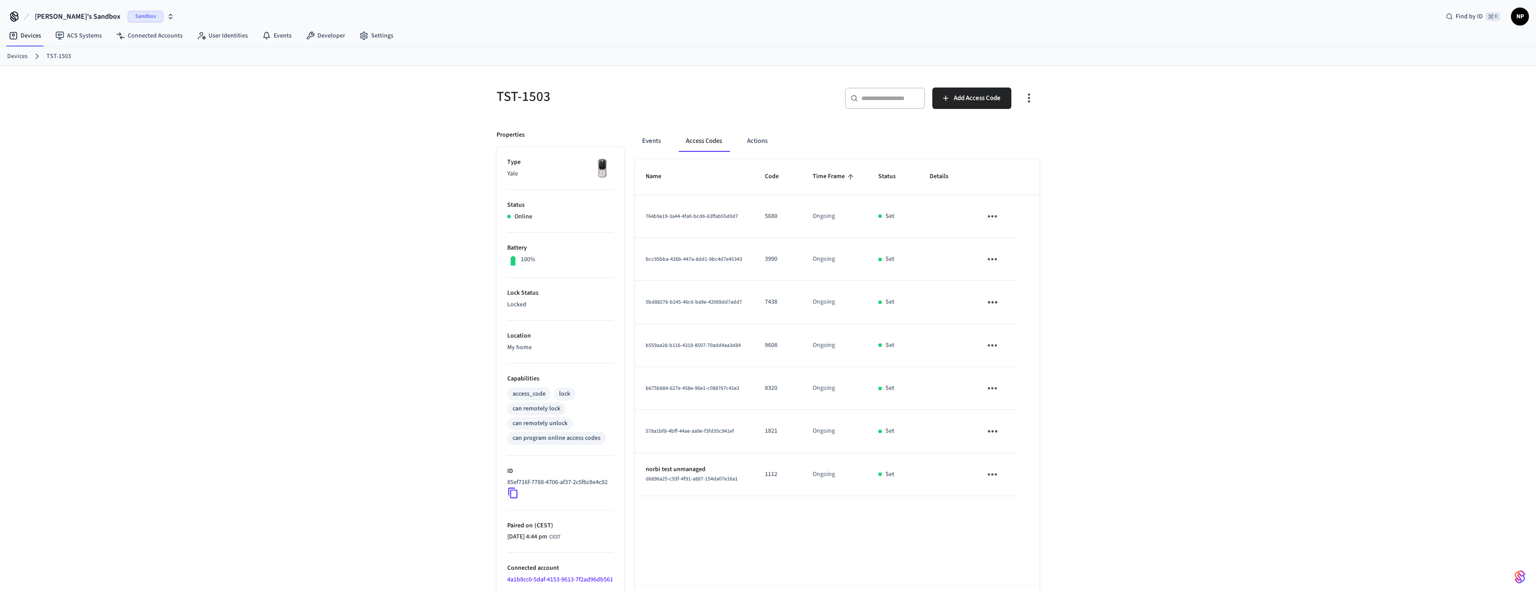
click at [705, 470] on p "norbi test unmanaged" at bounding box center [695, 469] width 98 height 9
click at [976, 477] on td "sticky table" at bounding box center [994, 474] width 47 height 43
click at [1000, 475] on button "sticky table" at bounding box center [992, 474] width 21 height 21
click at [1016, 502] on li "Edit" at bounding box center [1010, 504] width 42 height 24
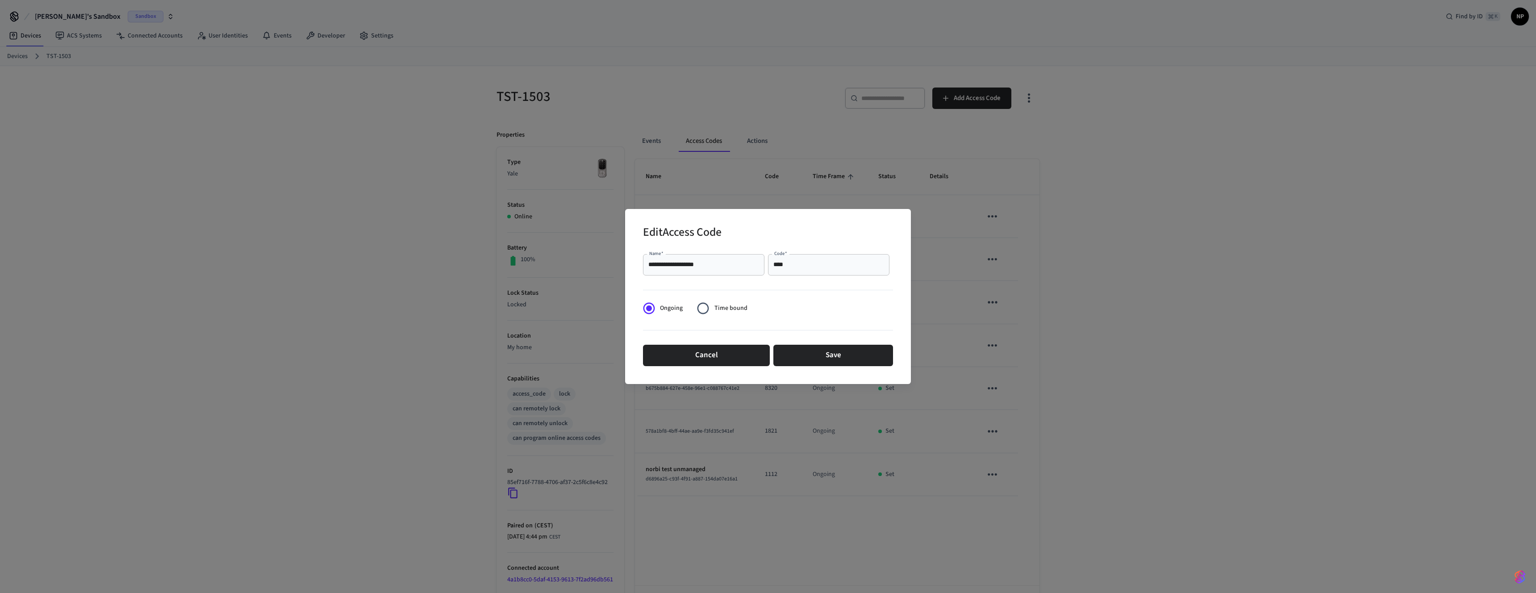
click at [1046, 261] on div "**********" at bounding box center [768, 296] width 1536 height 593
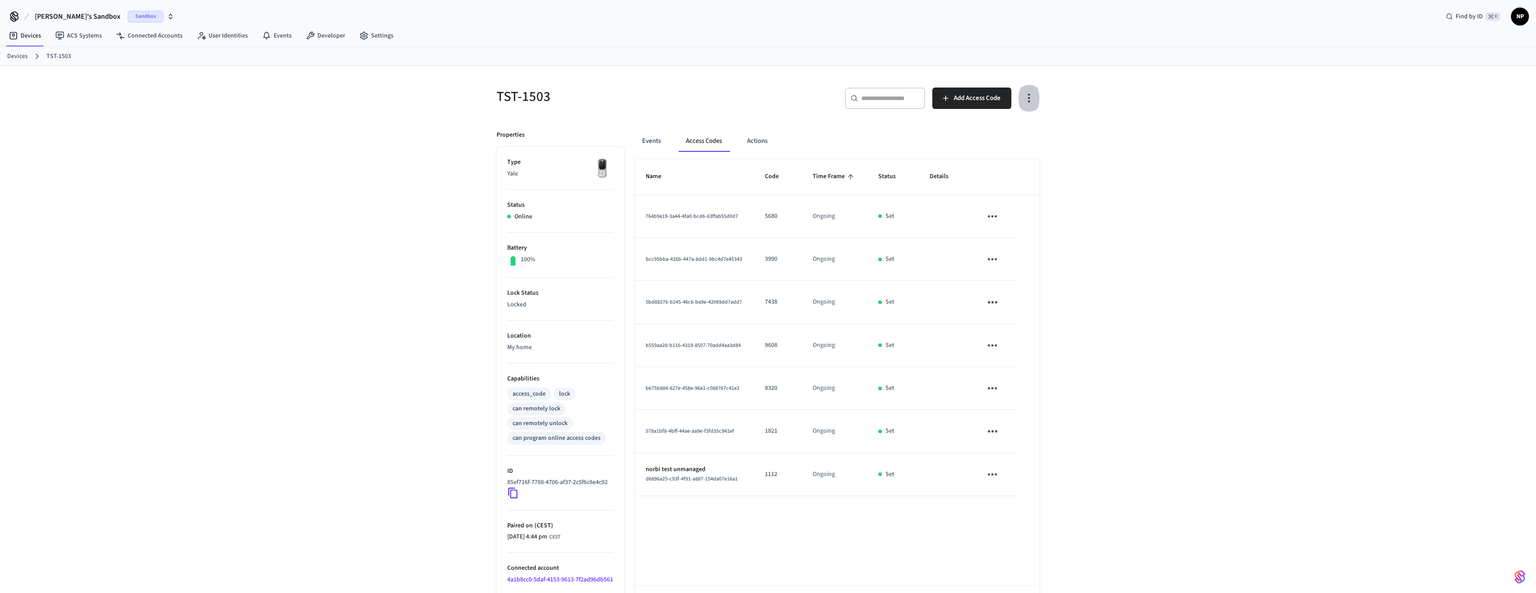
click at [1032, 104] on icon "button" at bounding box center [1029, 98] width 14 height 14
click at [1006, 133] on li "Show unmanaged access codes on device" at bounding box center [970, 135] width 125 height 24
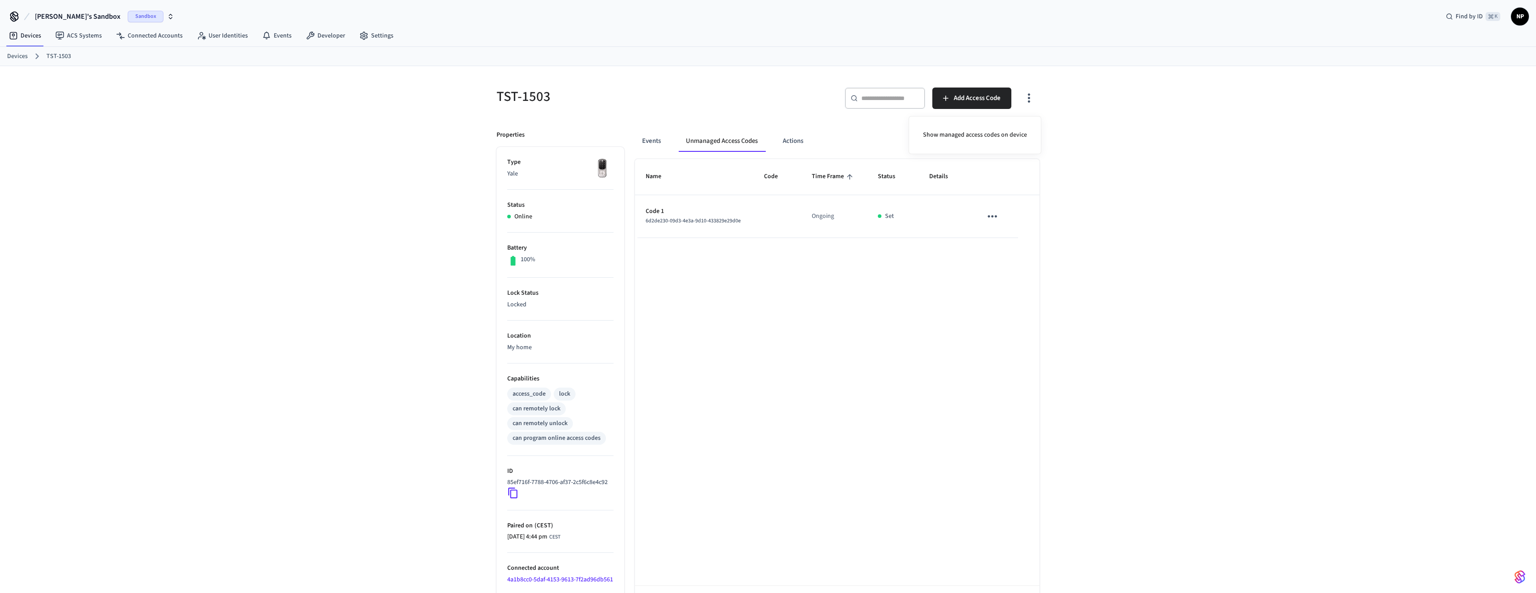
click at [1057, 162] on div at bounding box center [768, 296] width 1536 height 593
click at [973, 106] on button "Add Access Code" at bounding box center [971, 97] width 79 height 21
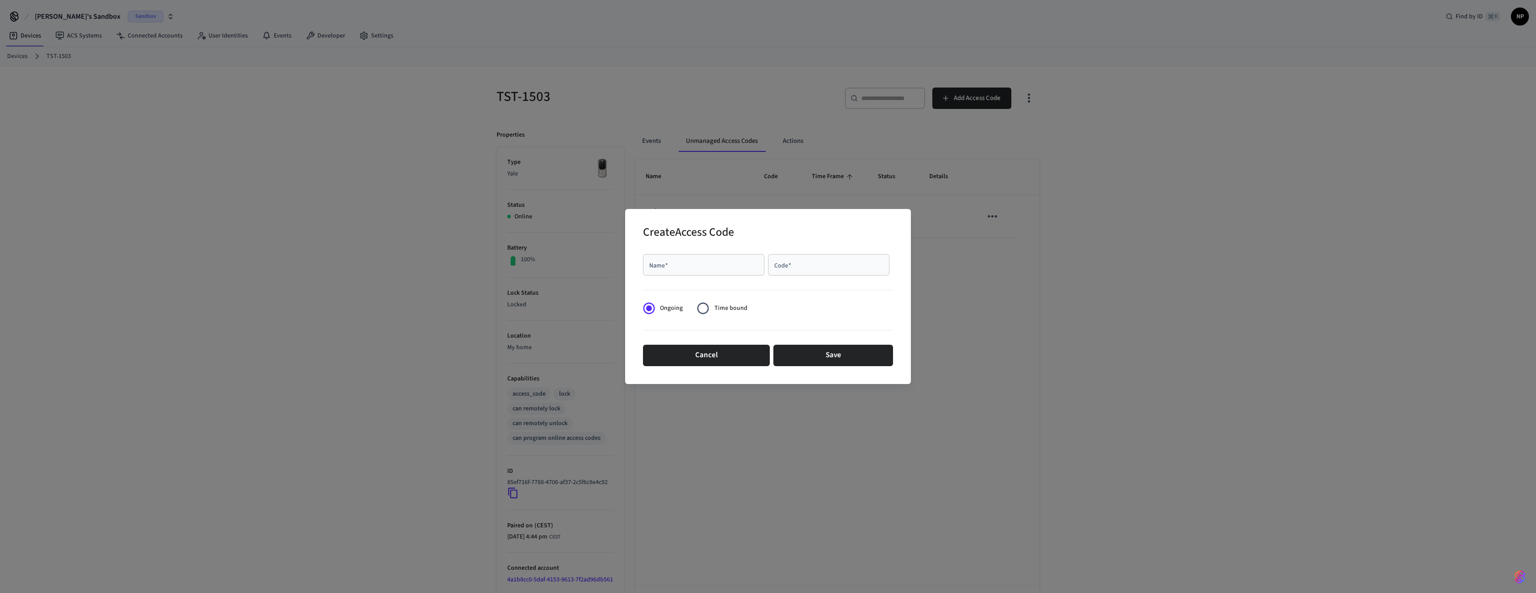
click at [725, 262] on input "Name   *" at bounding box center [703, 264] width 111 height 9
type input "**********"
click at [801, 262] on input "Code   *" at bounding box center [828, 264] width 111 height 9
type input "****"
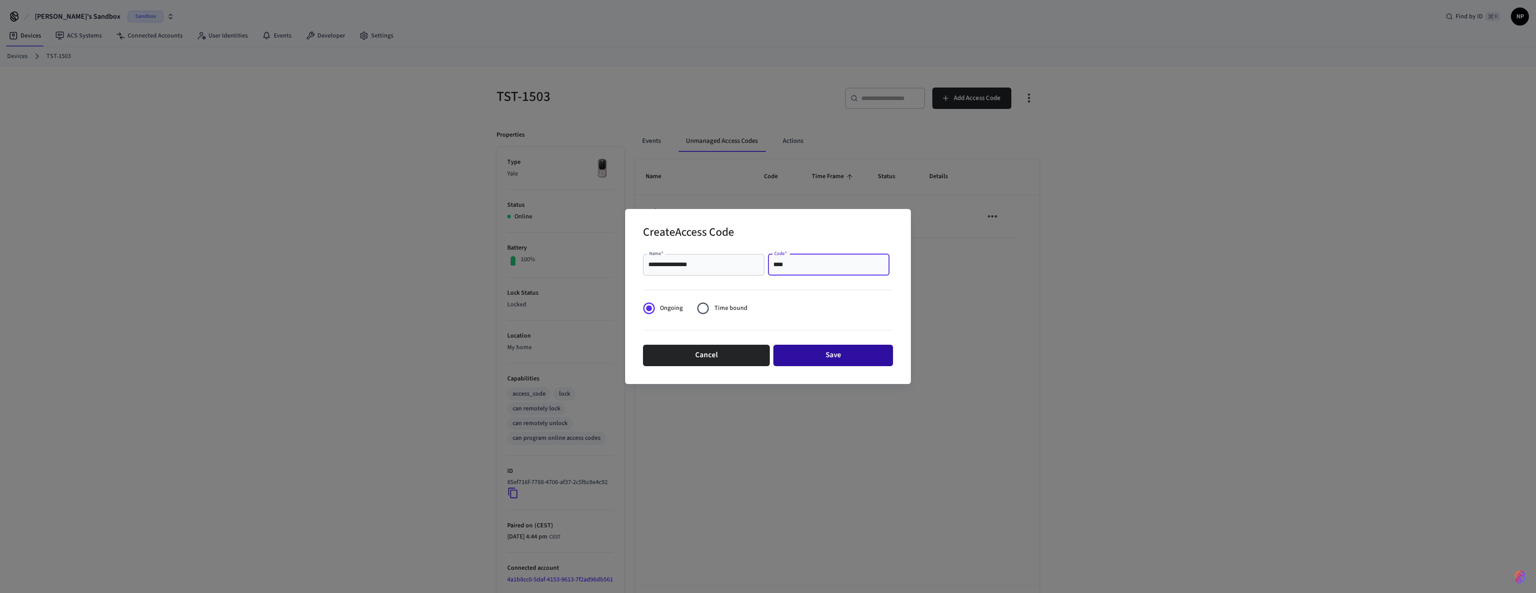
click at [800, 363] on button "Save" at bounding box center [833, 355] width 120 height 21
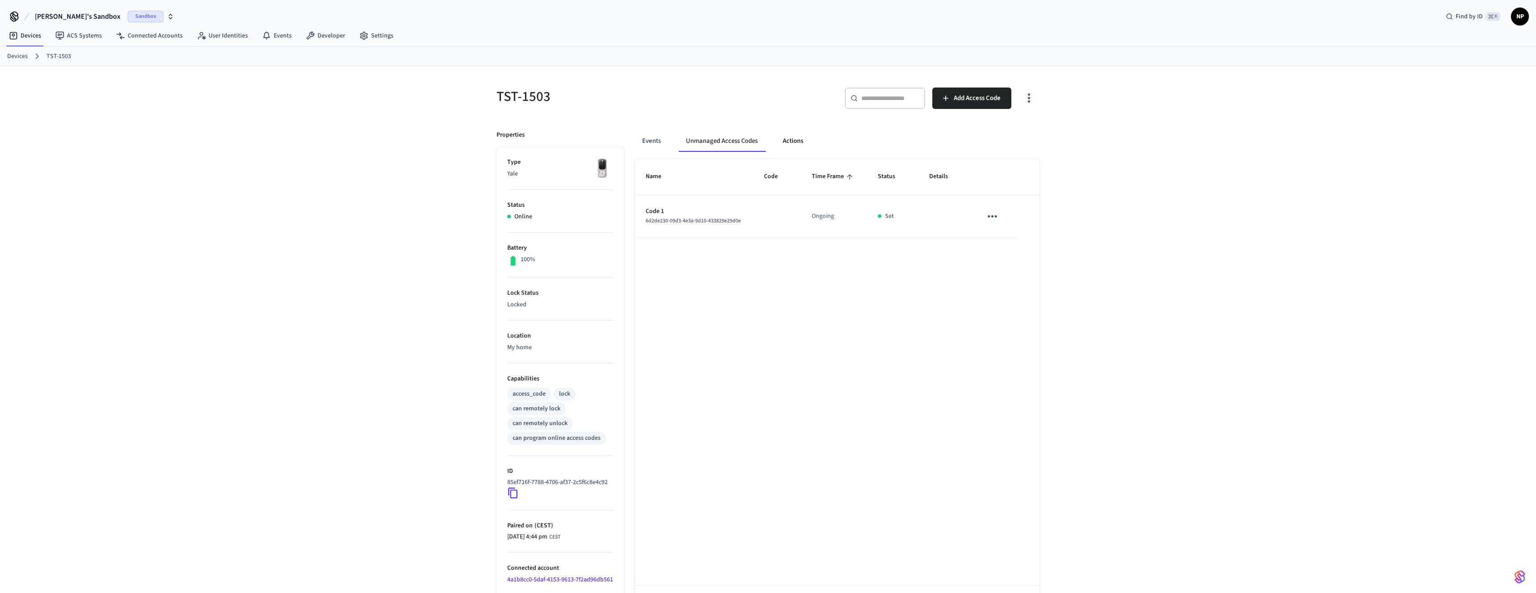
click at [800, 142] on button "Actions" at bounding box center [792, 140] width 35 height 21
click at [731, 140] on button "Unmanaged Access Codes" at bounding box center [723, 140] width 88 height 21
click at [1030, 91] on icon "button" at bounding box center [1029, 98] width 14 height 14
click at [990, 129] on li "Show managed access codes on device" at bounding box center [975, 135] width 118 height 24
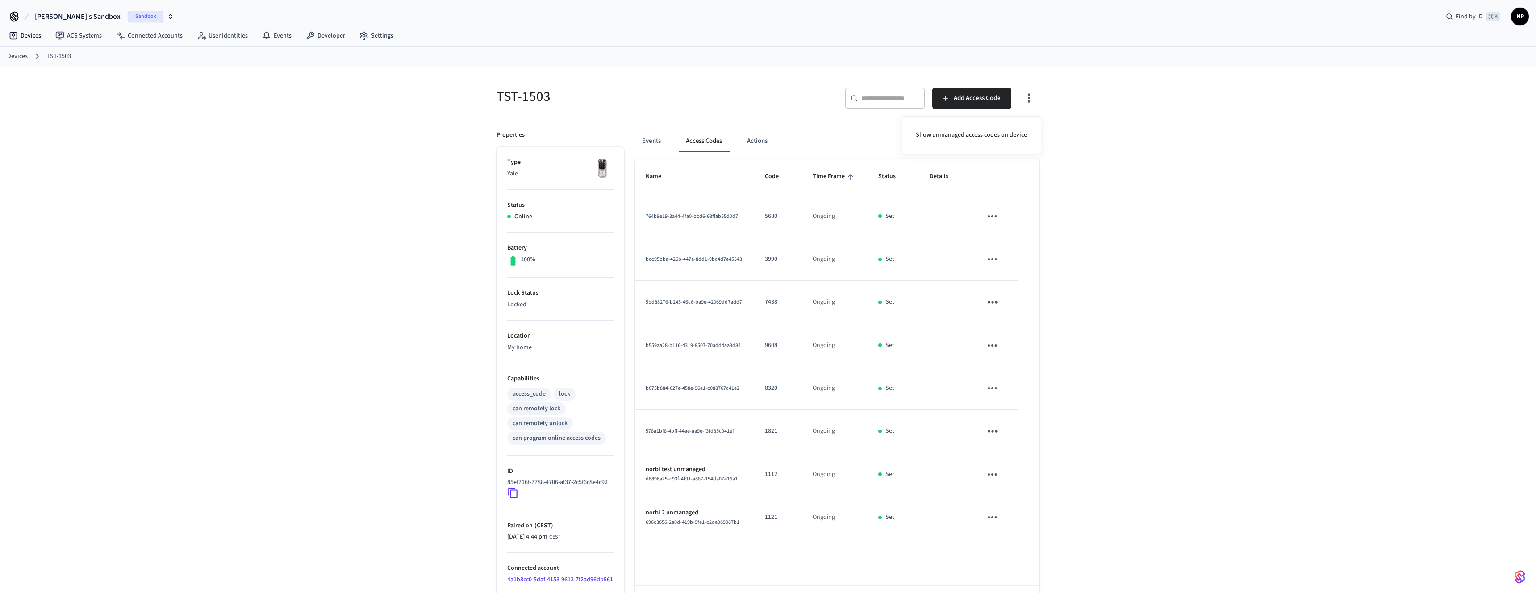
click at [993, 475] on div at bounding box center [768, 296] width 1536 height 593
click at [994, 469] on icon "sticky table" at bounding box center [992, 474] width 14 height 14
click at [1145, 416] on div at bounding box center [768, 296] width 1536 height 593
click at [1129, 196] on div "TST-1503 ​ ​ Add Access Code Properties Type Yale Status Online Battery 100% Lo…" at bounding box center [768, 347] width 1536 height 562
click at [1110, 195] on div "TST-1503 ​ ​ Add Access Code Properties Type Yale Status Online Battery 100% Lo…" at bounding box center [768, 347] width 1536 height 562
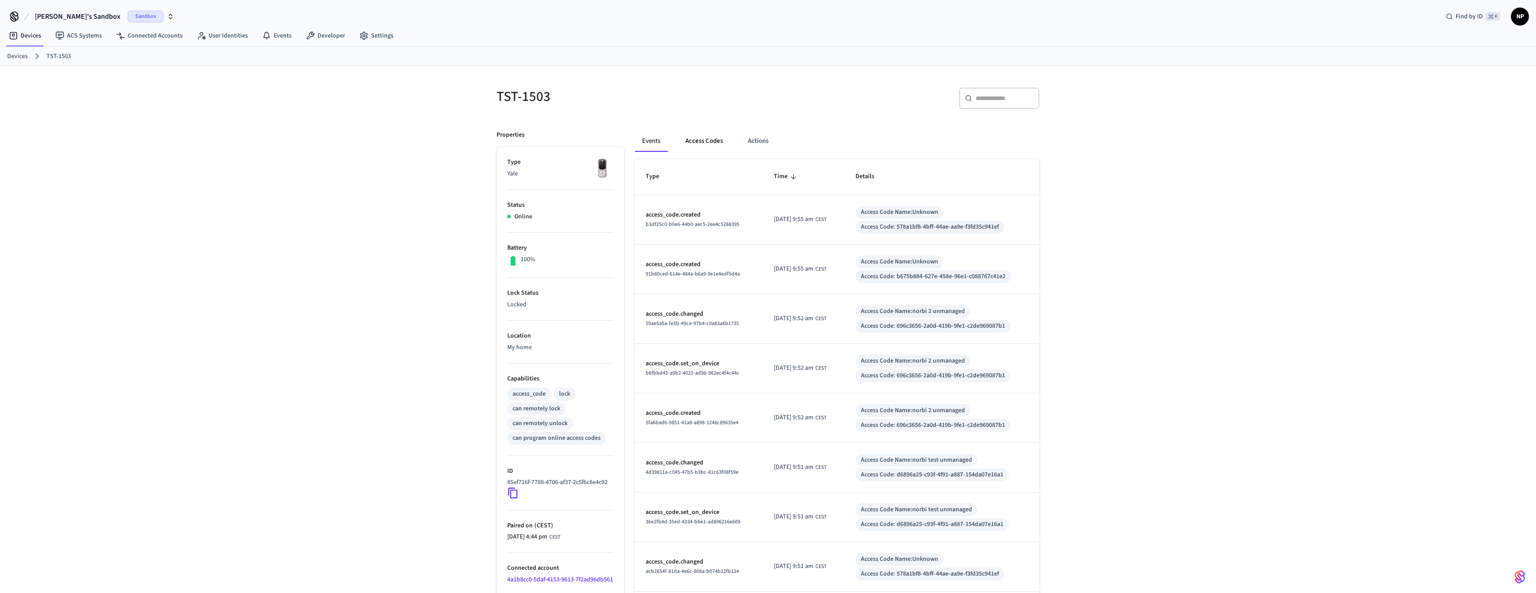
click at [696, 146] on button "Access Codes" at bounding box center [704, 140] width 52 height 21
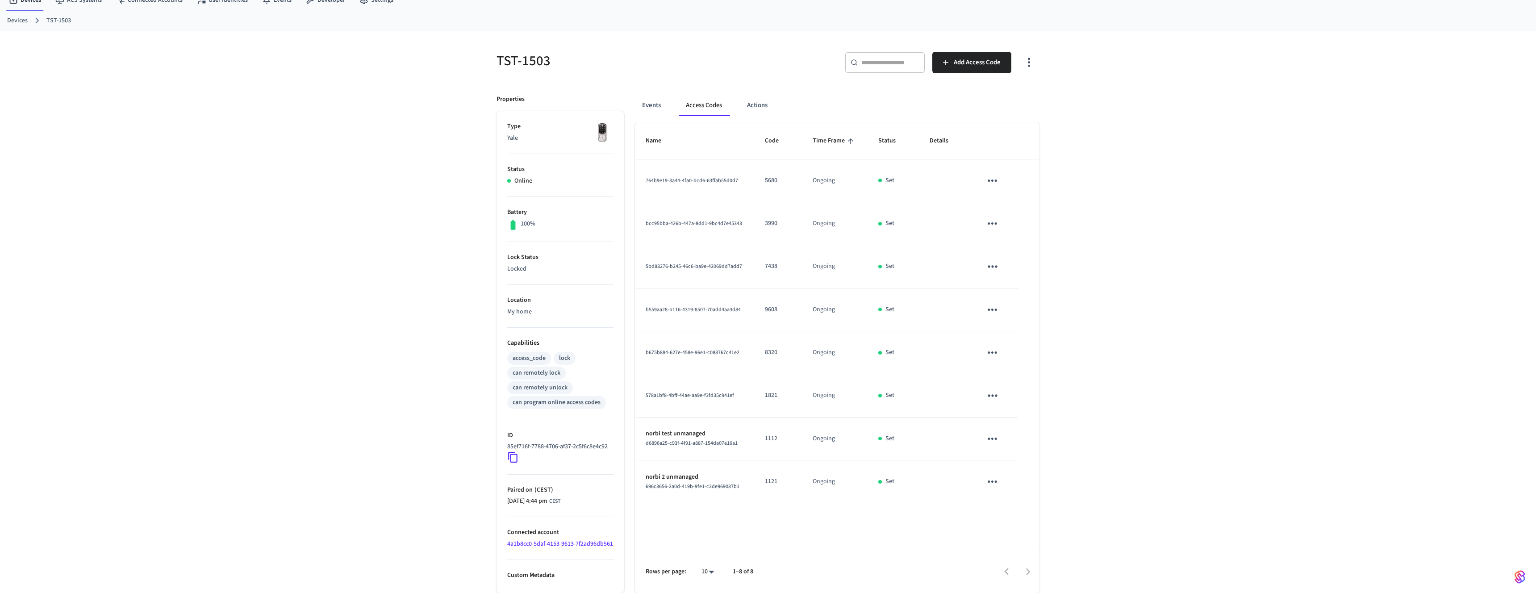
scroll to position [54, 0]
click at [1035, 55] on icon "button" at bounding box center [1029, 62] width 14 height 14
click at [970, 81] on li "Show unmanaged access codes on device" at bounding box center [970, 81] width 125 height 24
click at [1037, 40] on div at bounding box center [768, 296] width 1536 height 593
click at [1028, 55] on icon "button" at bounding box center [1029, 62] width 14 height 14
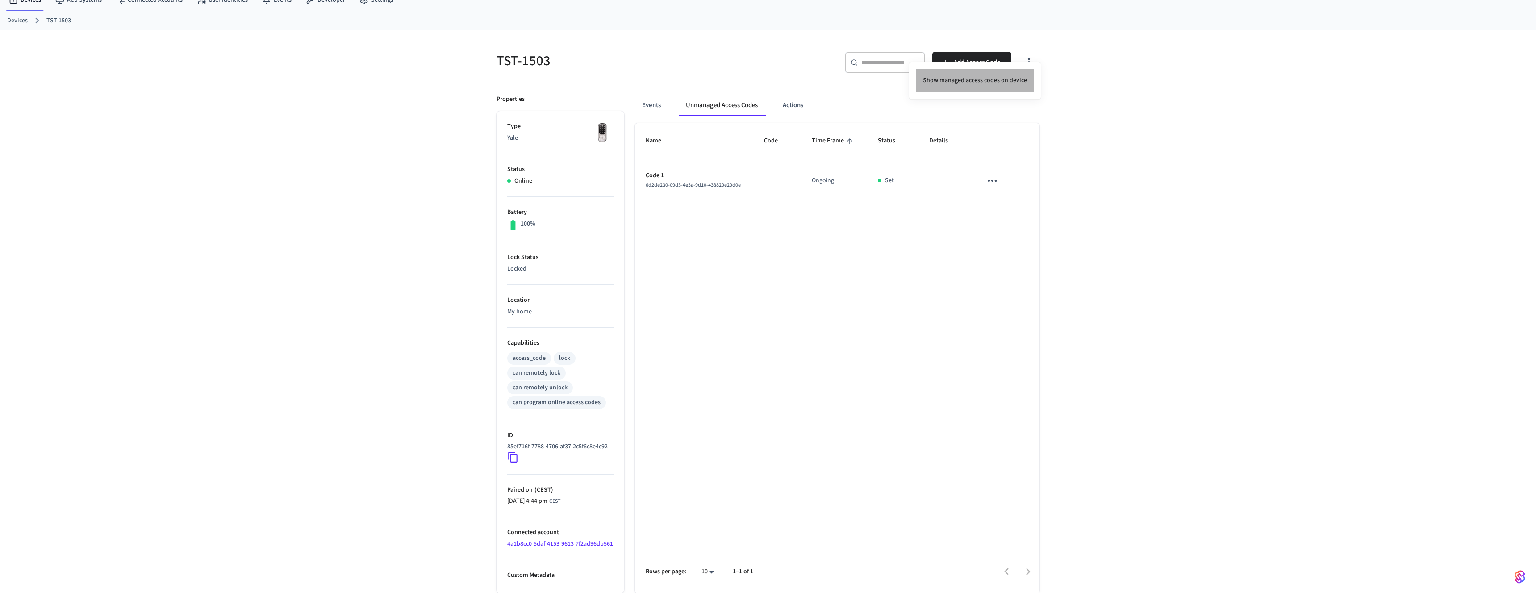
click at [1002, 78] on li "Show managed access codes on device" at bounding box center [975, 81] width 118 height 24
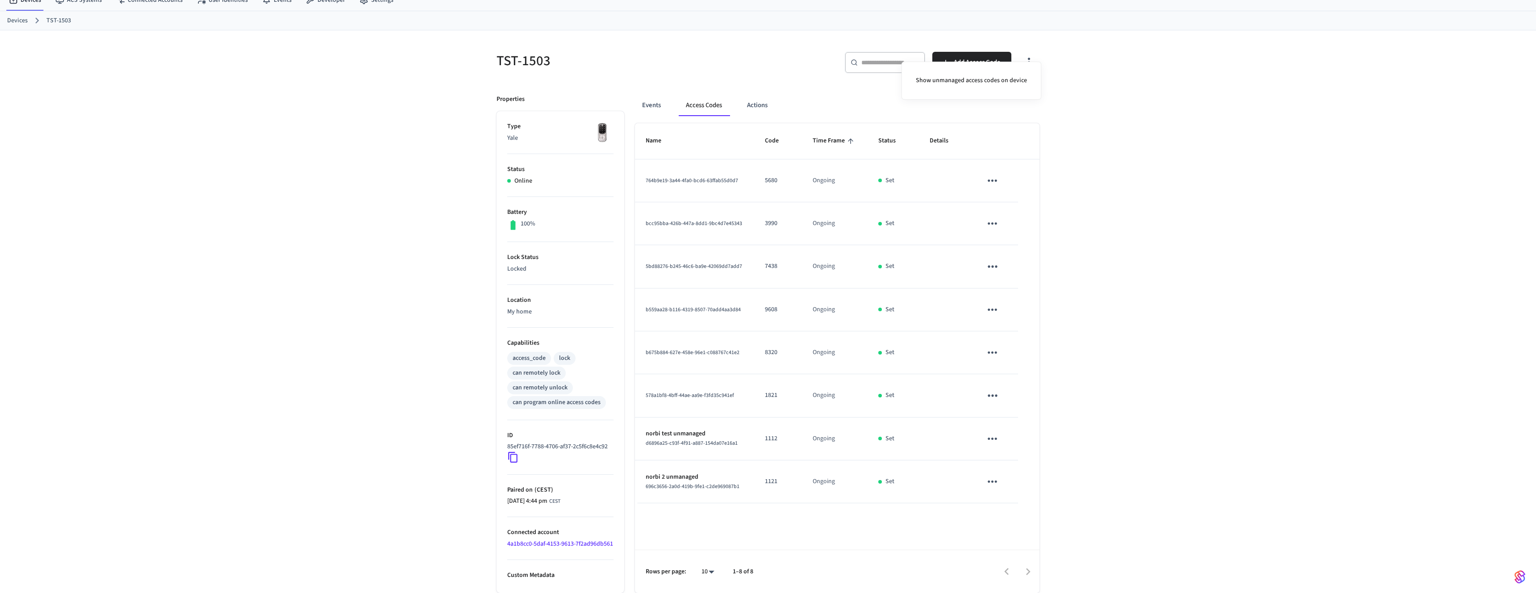
click at [421, 181] on div at bounding box center [768, 296] width 1536 height 593
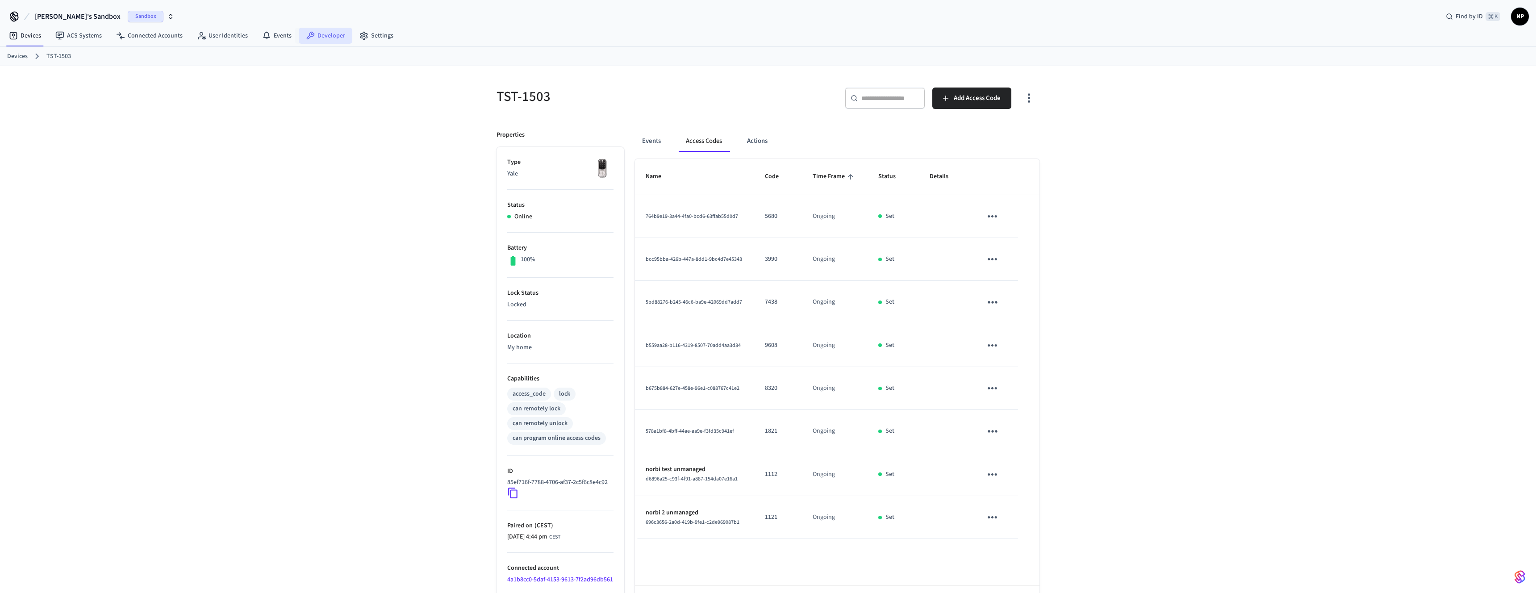
click at [318, 34] on link "Developer" at bounding box center [326, 36] width 54 height 16
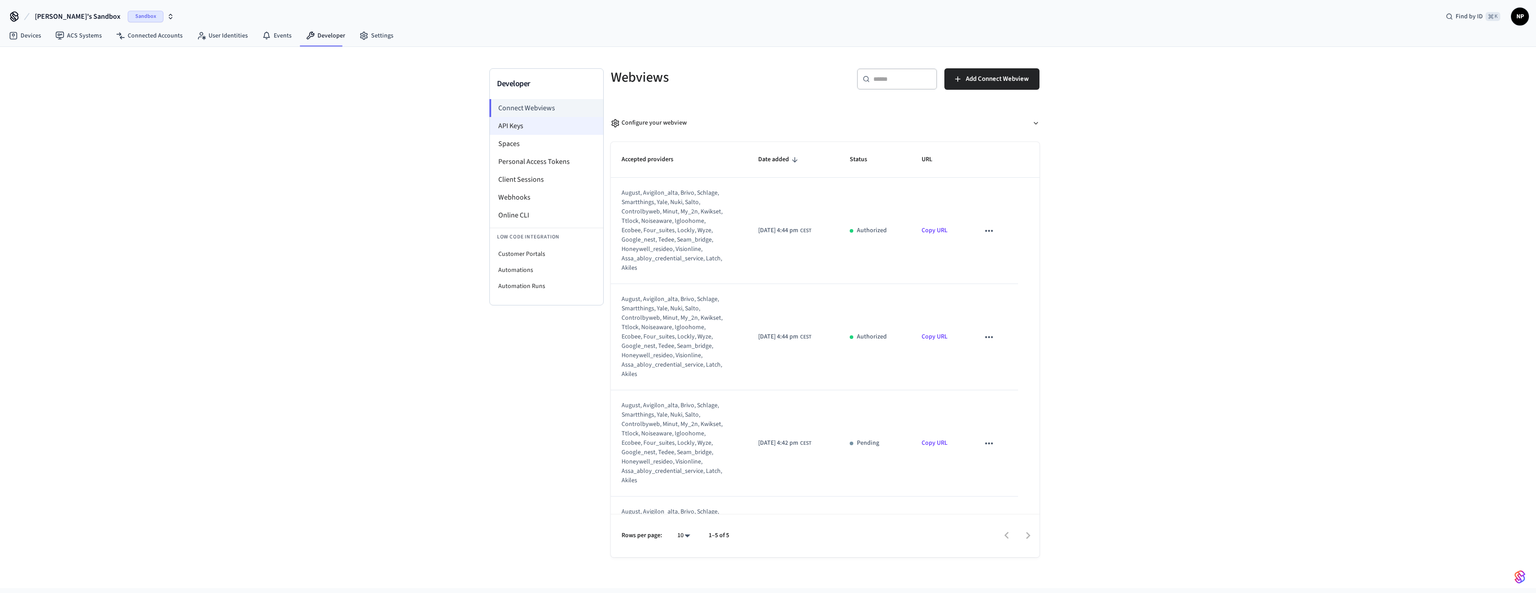
click at [543, 121] on li "API Keys" at bounding box center [546, 126] width 113 height 18
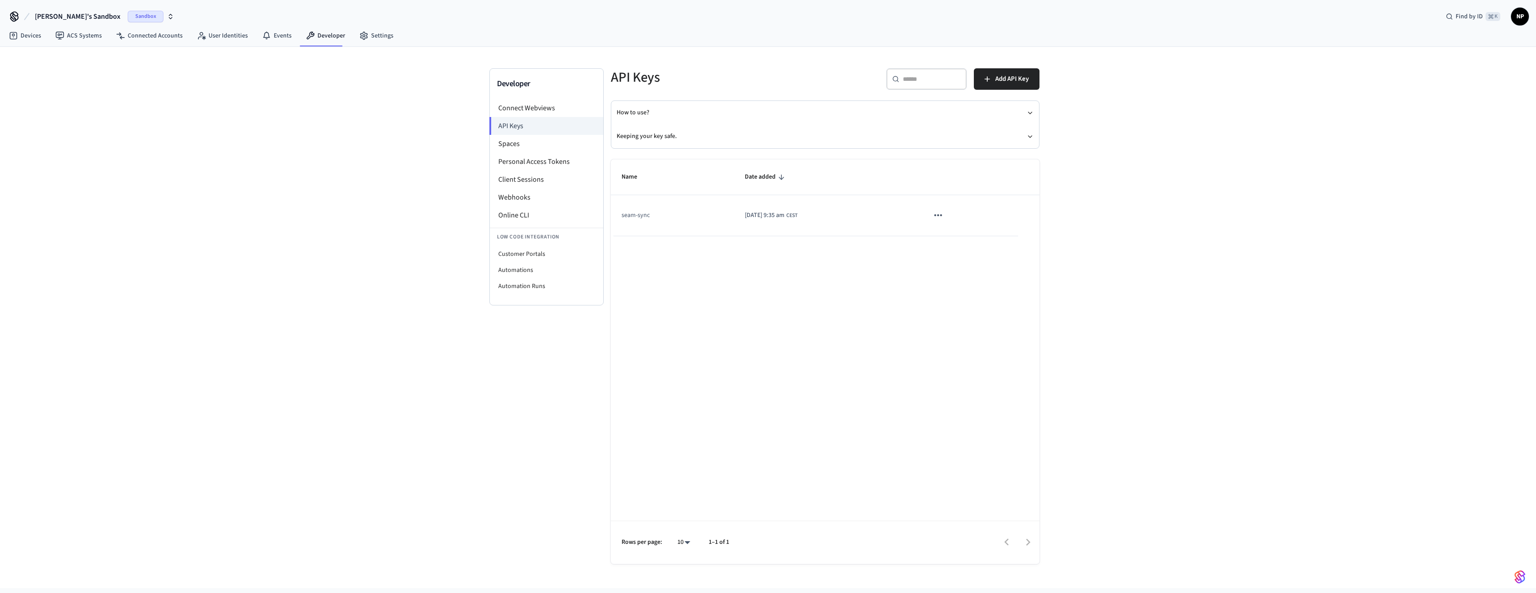
click at [943, 220] on icon "sticky table" at bounding box center [938, 215] width 12 height 12
click at [1057, 195] on div at bounding box center [768, 296] width 1536 height 593
click at [1009, 75] on span "Add API Key" at bounding box center [1011, 79] width 33 height 12
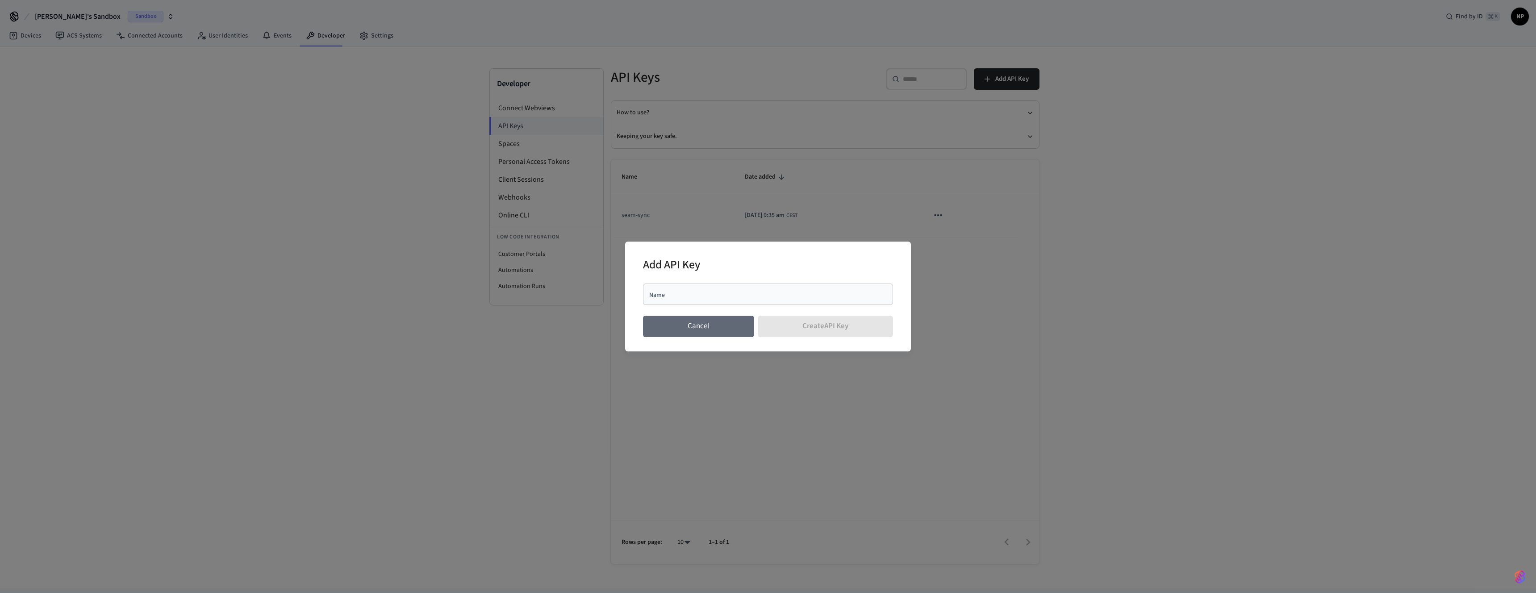
click at [723, 332] on button "Cancel" at bounding box center [698, 326] width 111 height 21
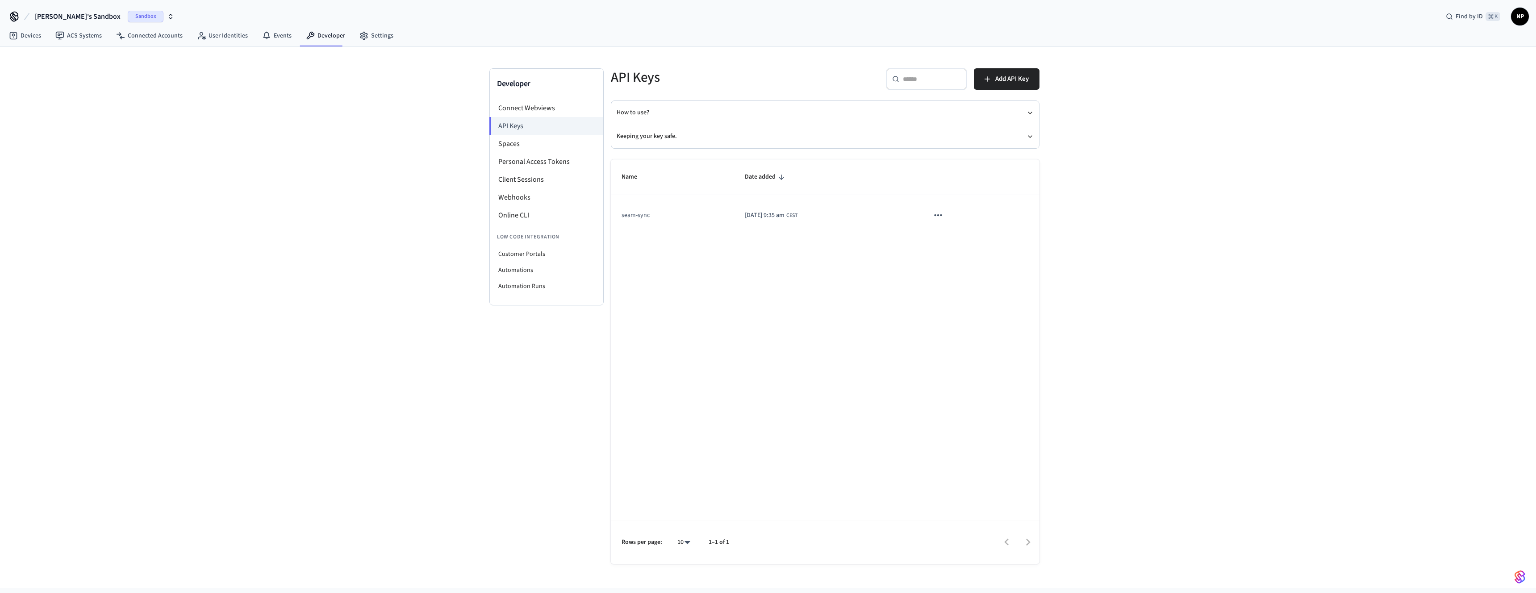
click at [1033, 112] on icon "button" at bounding box center [1029, 112] width 7 height 7
click at [1031, 133] on icon "button" at bounding box center [1029, 136] width 7 height 7
click at [515, 164] on li "Personal Access Tokens" at bounding box center [546, 162] width 113 height 18
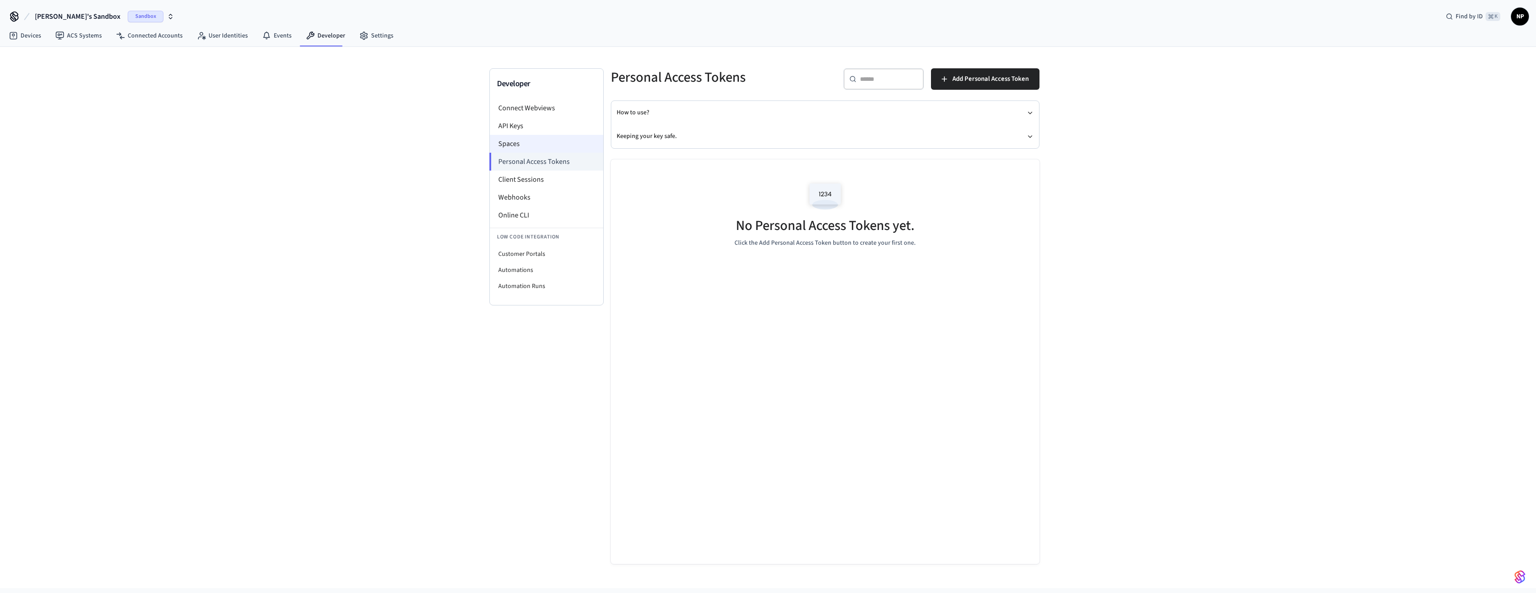
click at [525, 142] on li "Spaces" at bounding box center [546, 144] width 113 height 18
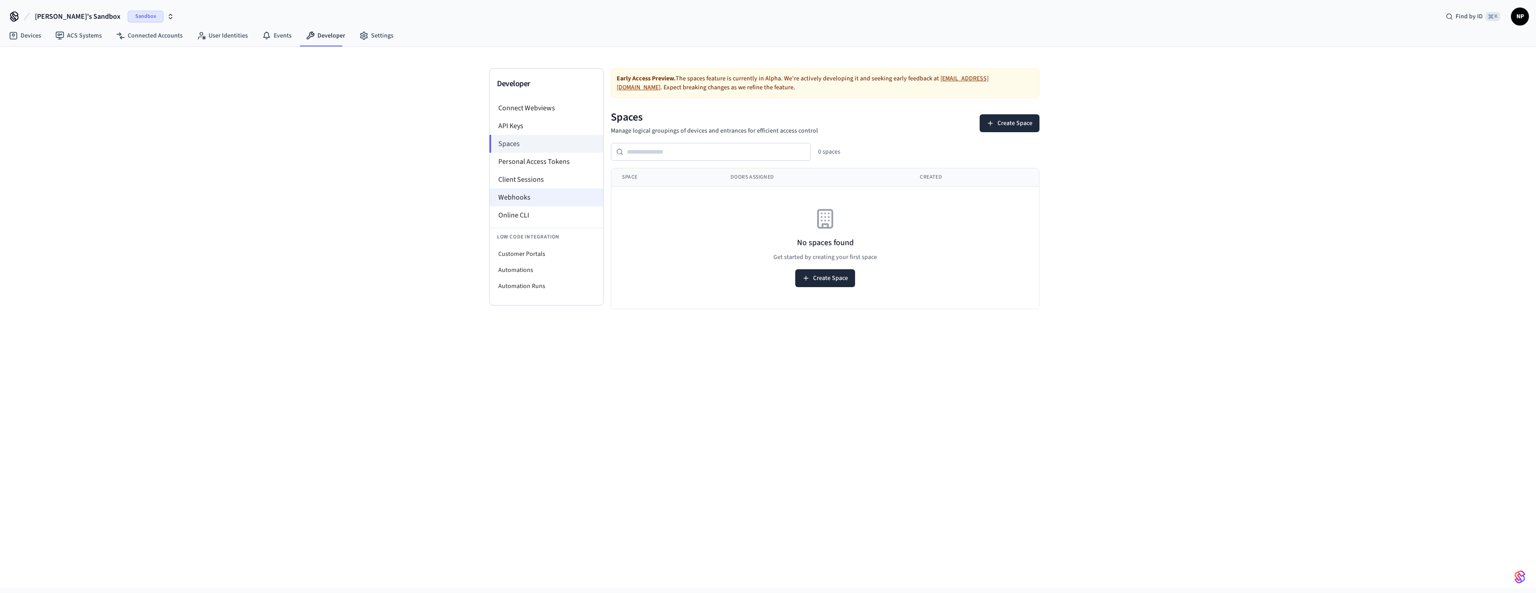
click at [536, 193] on li "Webhooks" at bounding box center [546, 197] width 113 height 18
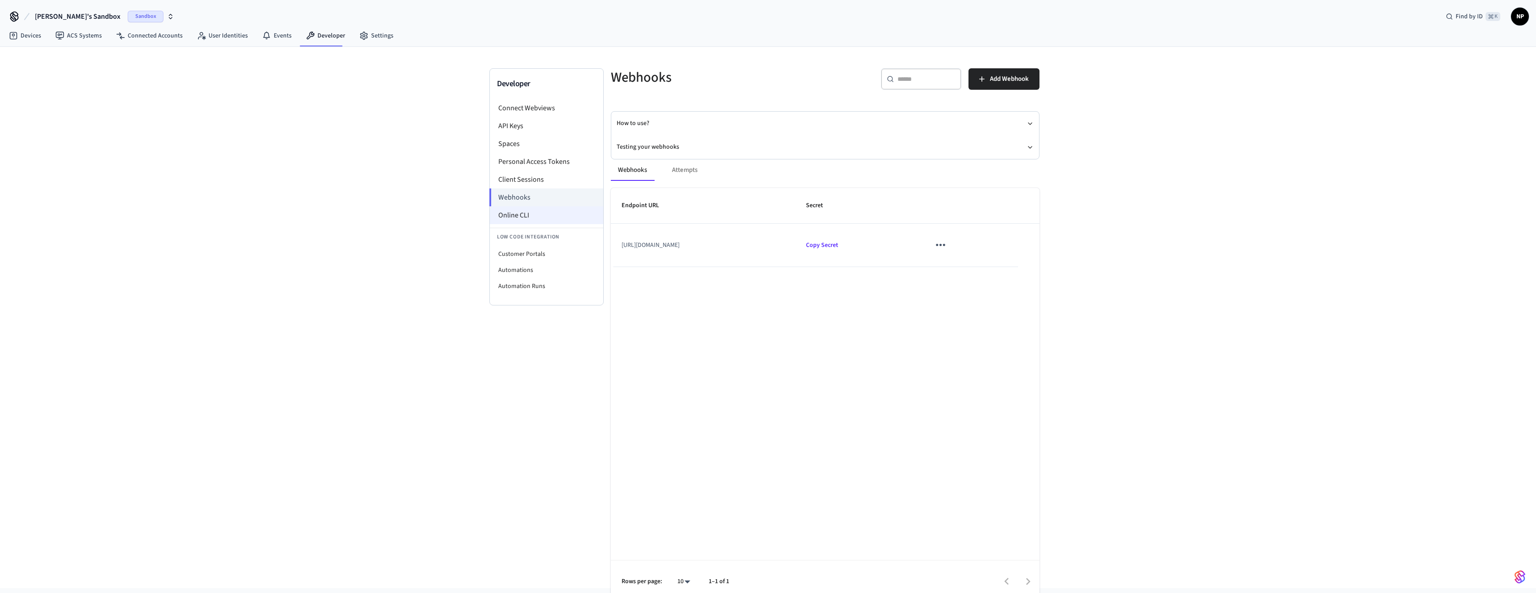
click at [536, 215] on li "Online CLI" at bounding box center [546, 215] width 113 height 18
click at [374, 32] on link "Settings" at bounding box center [376, 36] width 48 height 16
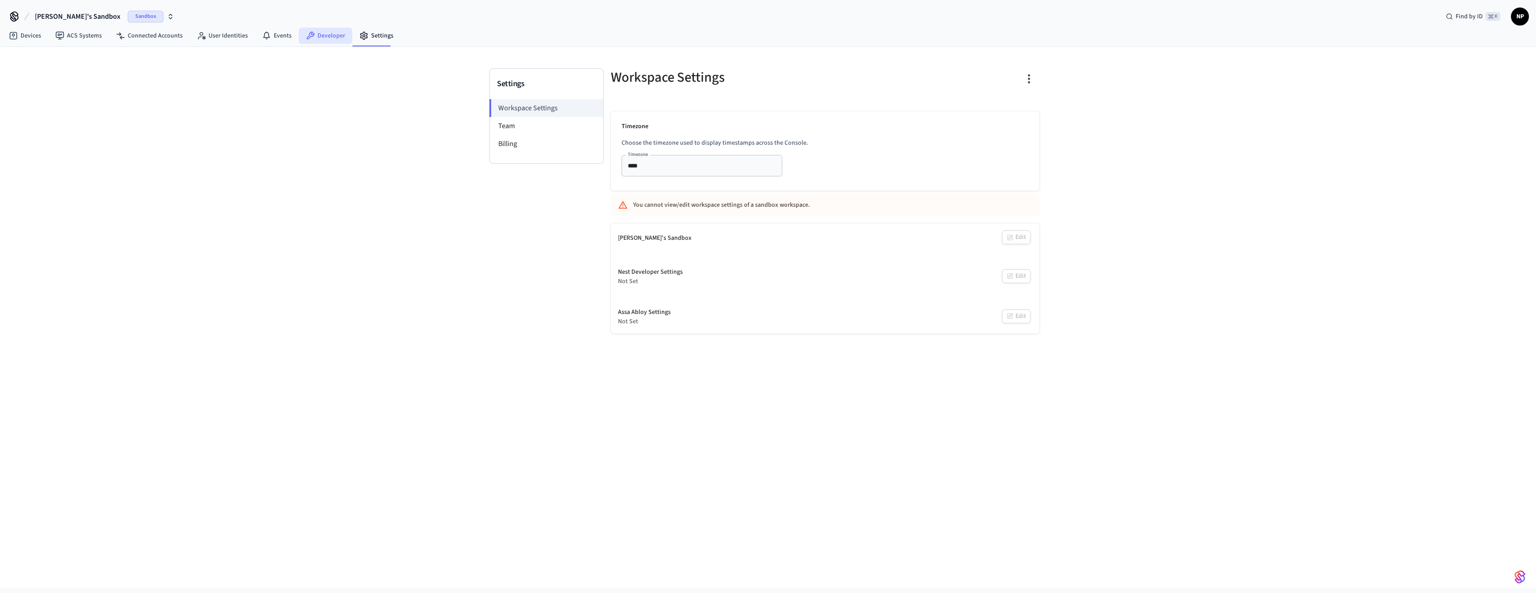
click at [324, 29] on link "Developer" at bounding box center [326, 36] width 54 height 16
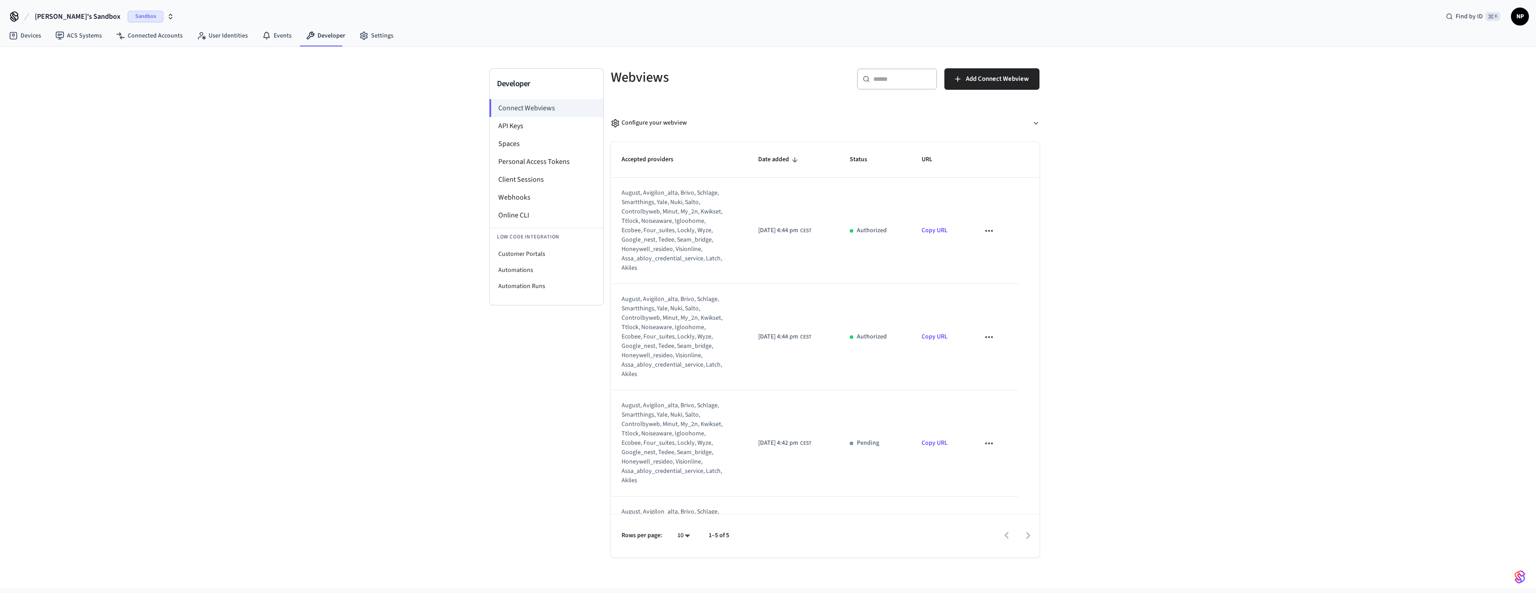
click at [1161, 98] on div "Developer Connect Webviews API Keys Spaces Personal Access Tokens Client Sessio…" at bounding box center [768, 317] width 1536 height 541
click at [33, 37] on link "Devices" at bounding box center [25, 36] width 46 height 16
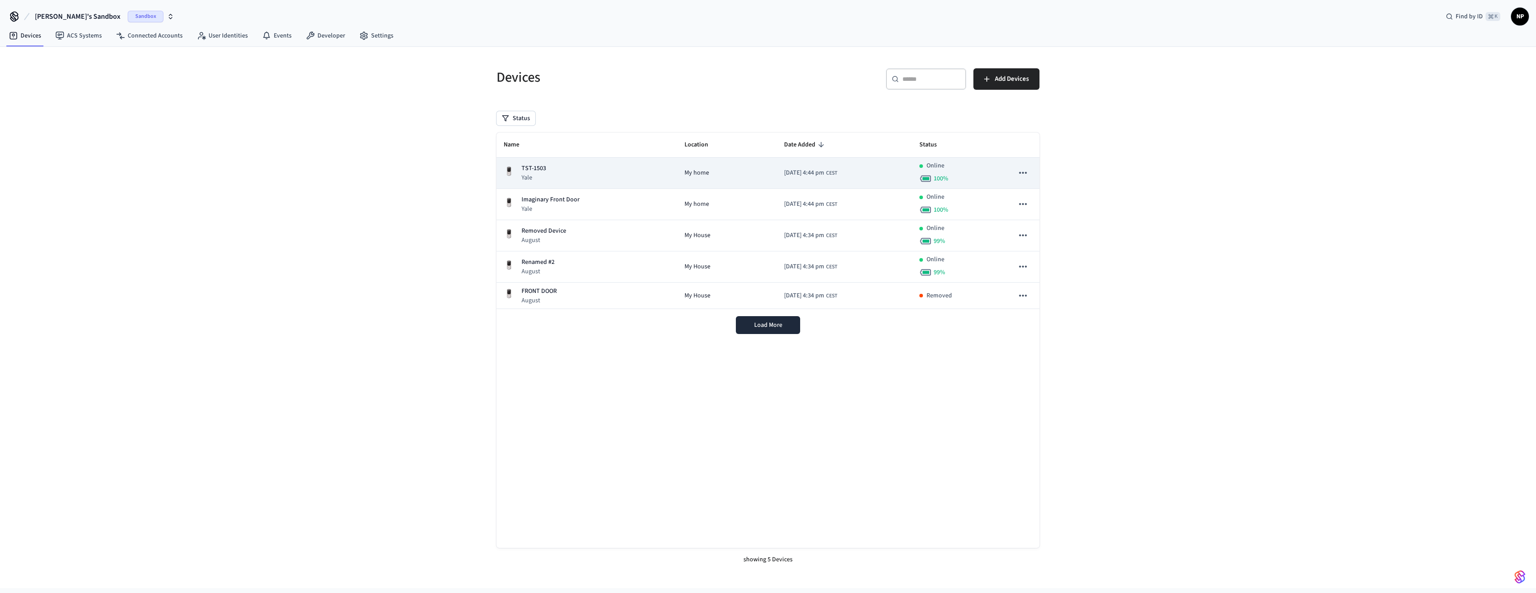
click at [534, 166] on p "TST-1503" at bounding box center [533, 168] width 25 height 9
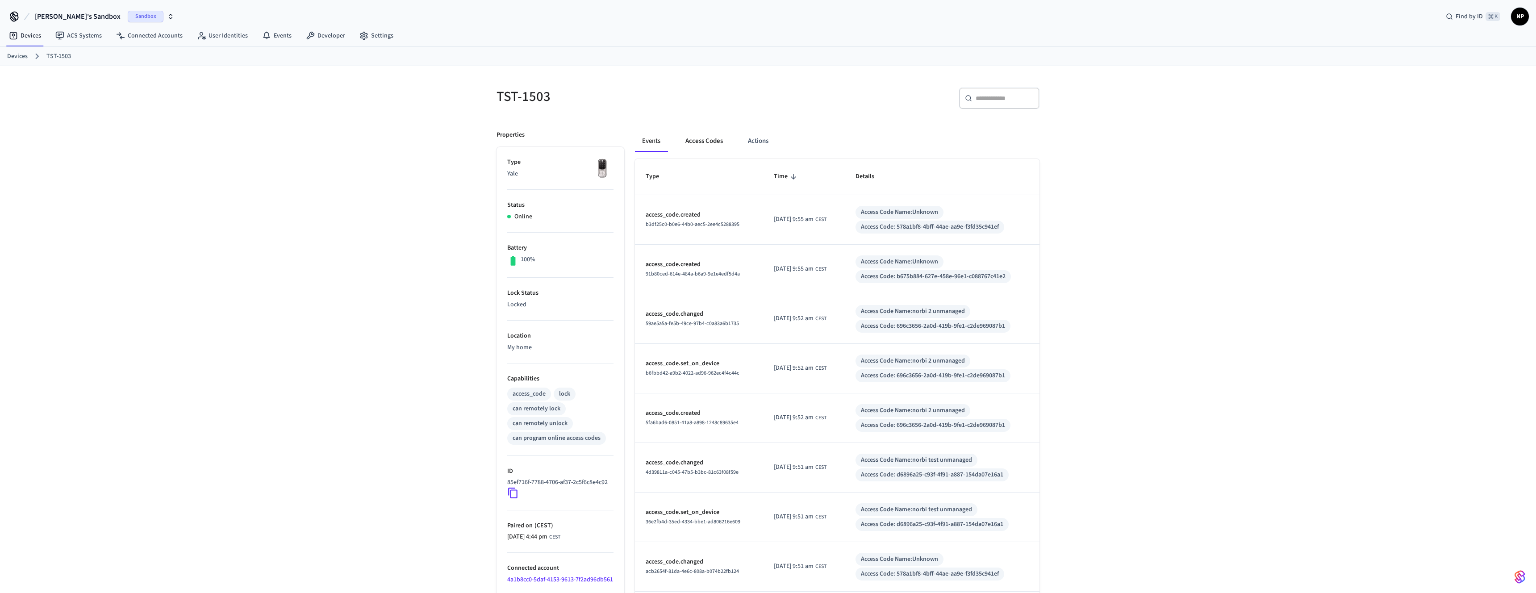
click at [704, 141] on button "Access Codes" at bounding box center [704, 140] width 52 height 21
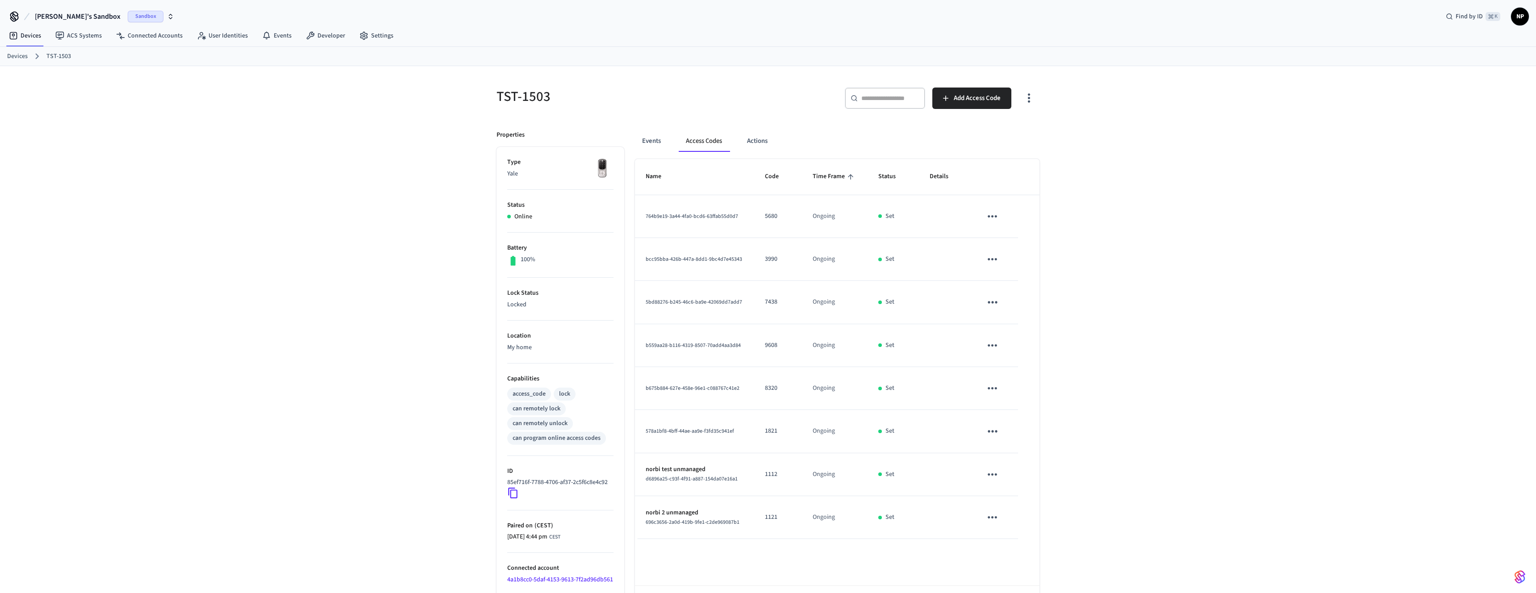
click at [1148, 257] on div "TST-1503 ​ ​ Add Access Code Properties Type Yale Status Online Battery 100% Lo…" at bounding box center [768, 347] width 1536 height 562
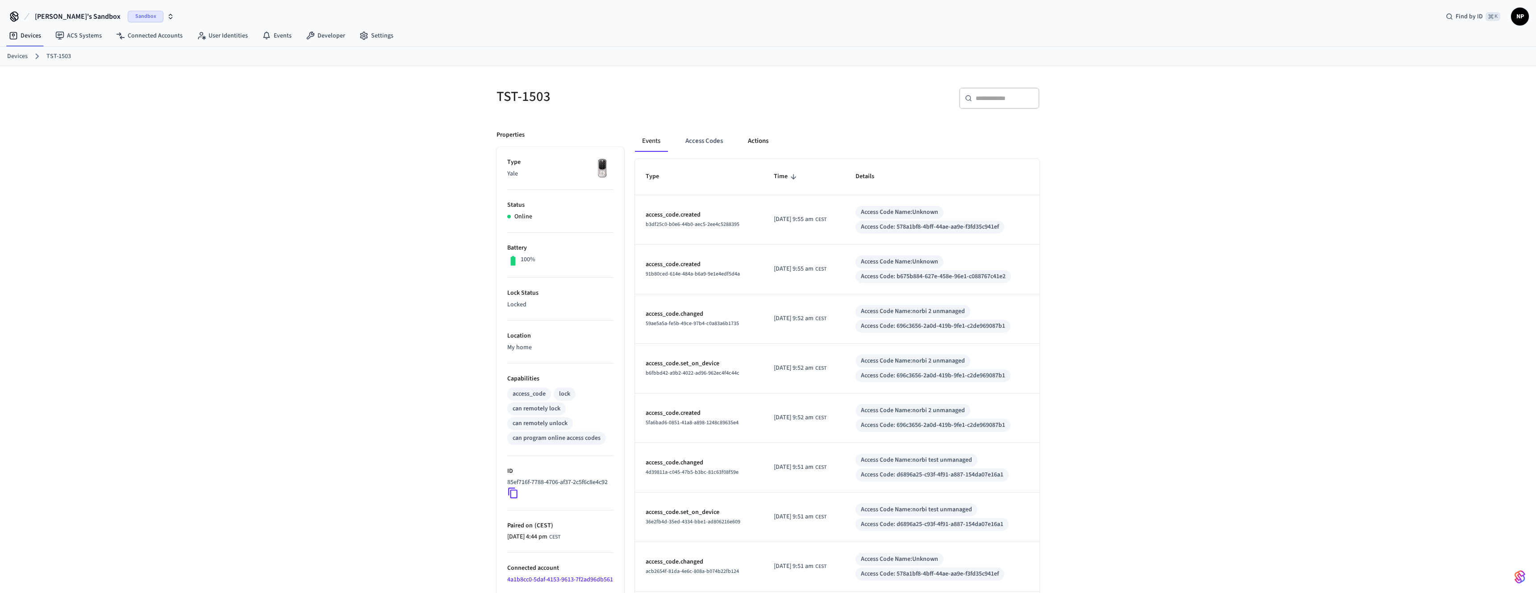
click at [758, 143] on button "Actions" at bounding box center [758, 140] width 35 height 21
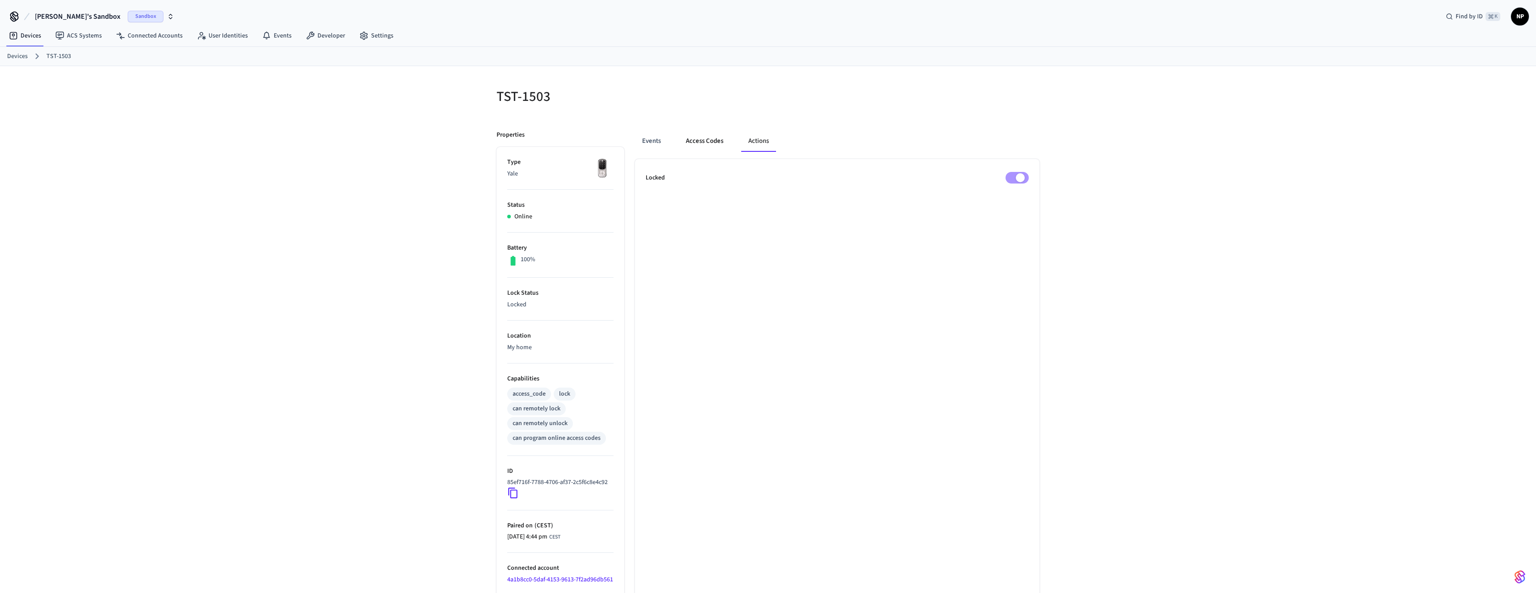
click at [704, 142] on button "Access Codes" at bounding box center [705, 140] width 52 height 21
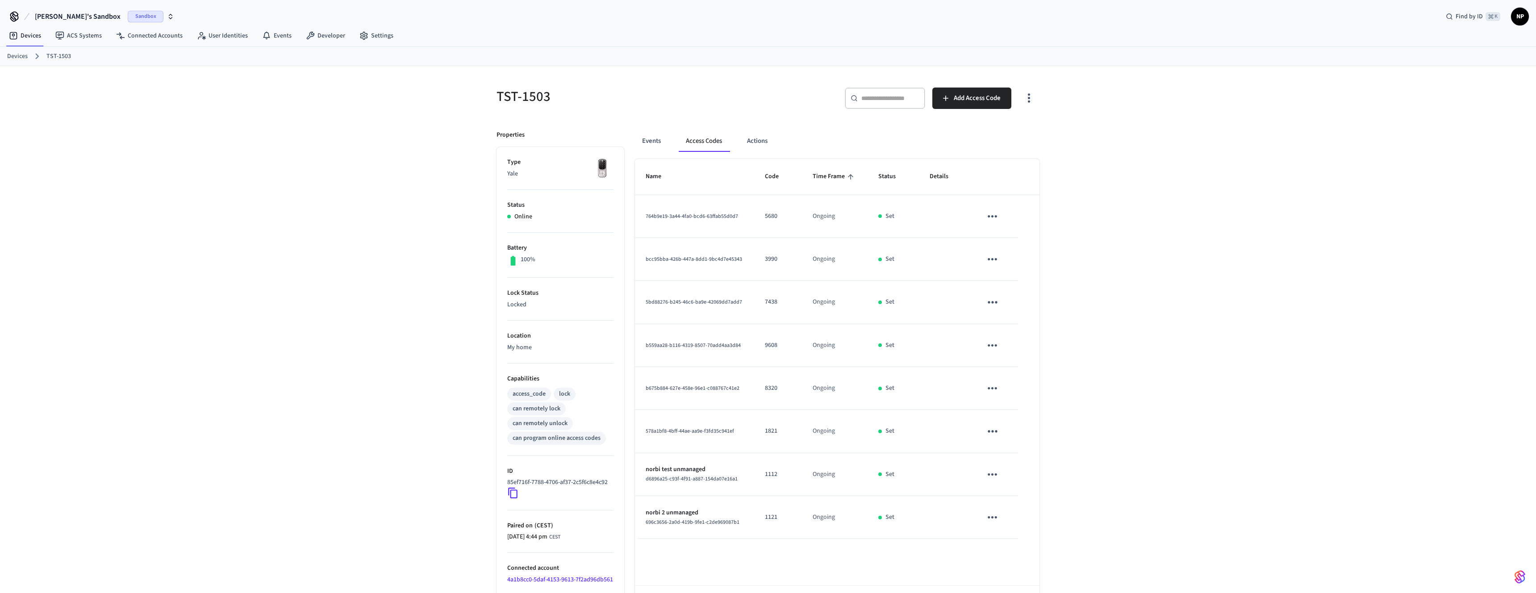
click at [1025, 98] on icon "button" at bounding box center [1029, 98] width 14 height 14
click at [1000, 140] on li "Show unmanaged access codes on device" at bounding box center [970, 135] width 125 height 24
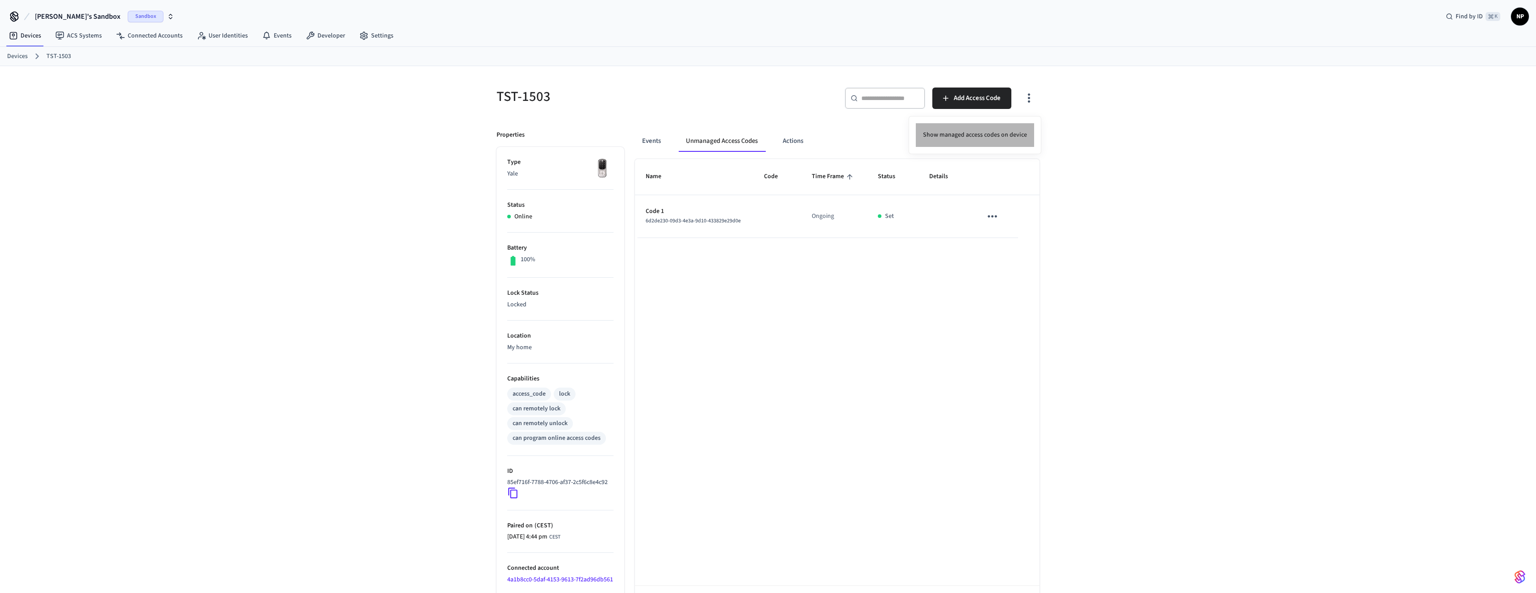
click at [984, 132] on li "Show managed access codes on device" at bounding box center [975, 135] width 118 height 24
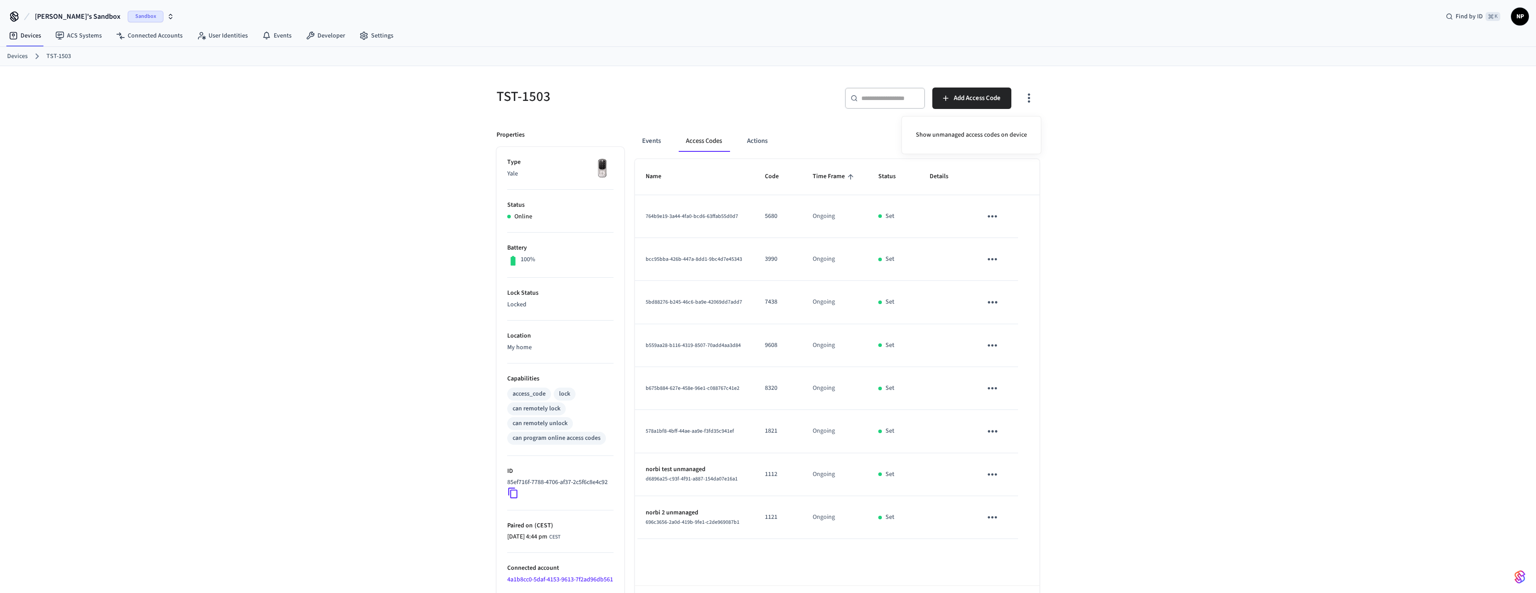
click at [1147, 221] on div at bounding box center [768, 296] width 1536 height 593
